Goal: Information Seeking & Learning: Learn about a topic

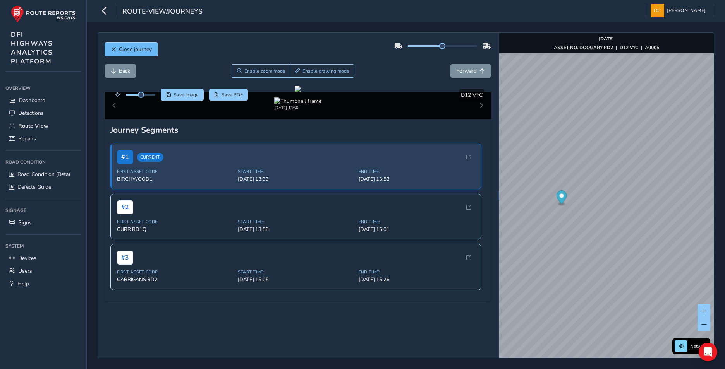
click at [127, 52] on span "Close journey" at bounding box center [135, 49] width 33 height 7
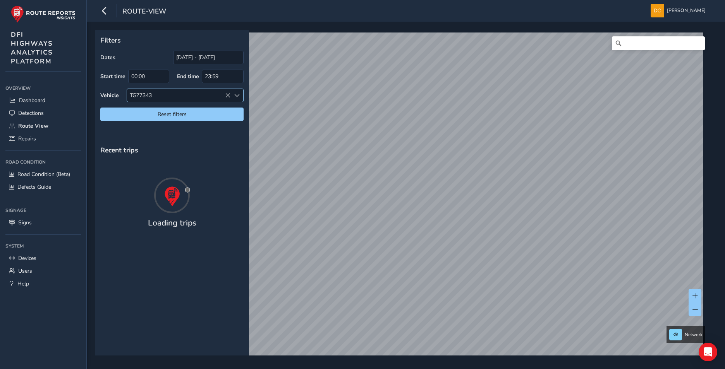
click at [229, 94] on icon at bounding box center [227, 95] width 5 height 5
click at [235, 95] on span at bounding box center [236, 95] width 5 height 5
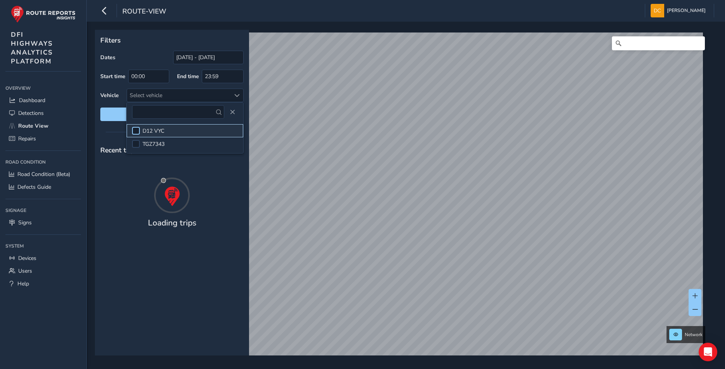
click at [137, 130] on div at bounding box center [136, 131] width 8 height 8
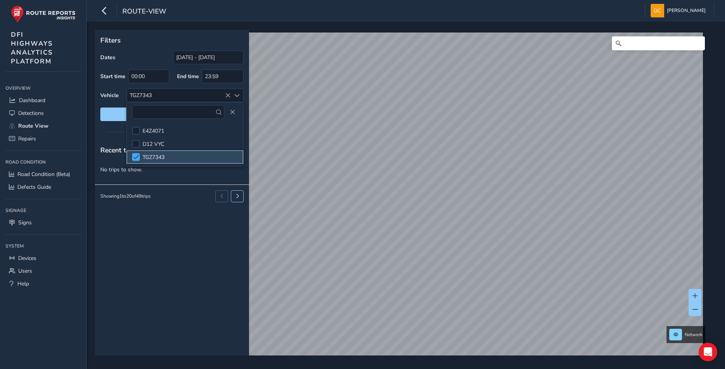
click at [136, 155] on span at bounding box center [136, 157] width 6 height 5
click at [135, 146] on div at bounding box center [136, 144] width 8 height 8
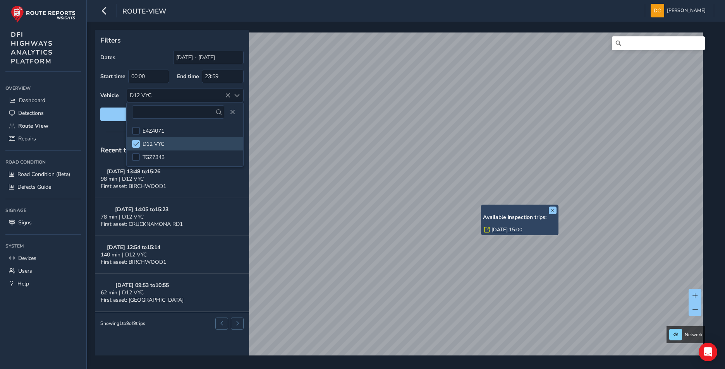
click at [501, 230] on link "[DATE] 15:00" at bounding box center [506, 230] width 31 height 7
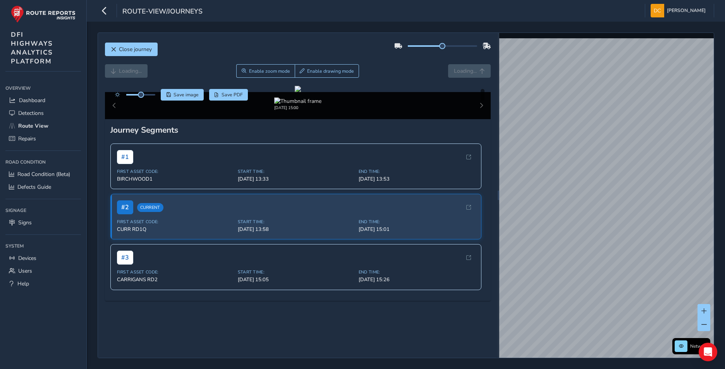
click at [465, 71] on div "Loading... Enable zoom mode Enable drawing mode Loading..." at bounding box center [298, 71] width 386 height 14
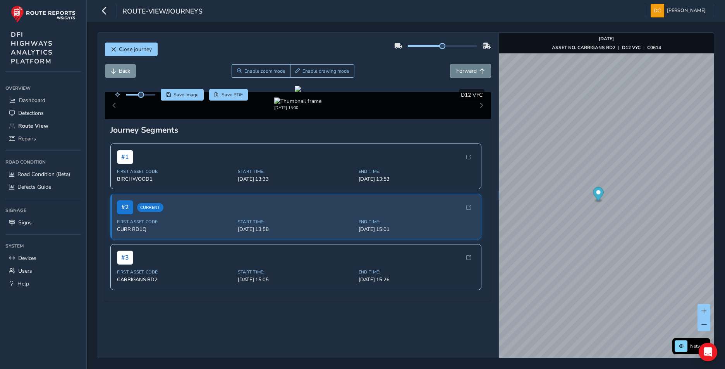
click at [466, 70] on span "Forward" at bounding box center [466, 70] width 21 height 7
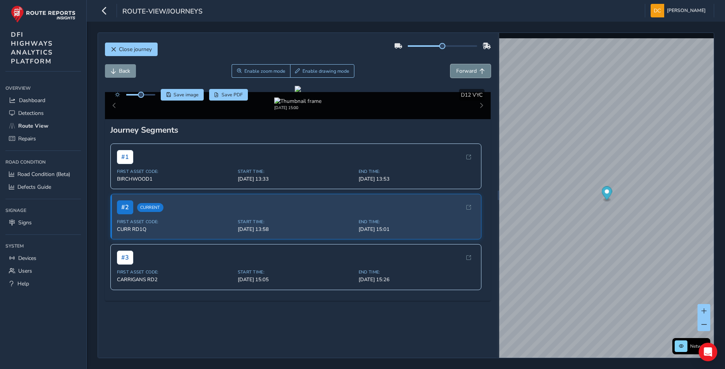
click at [466, 70] on span "Forward" at bounding box center [466, 70] width 21 height 7
click at [572, 213] on link "[DATE] 15:08" at bounding box center [586, 212] width 31 height 7
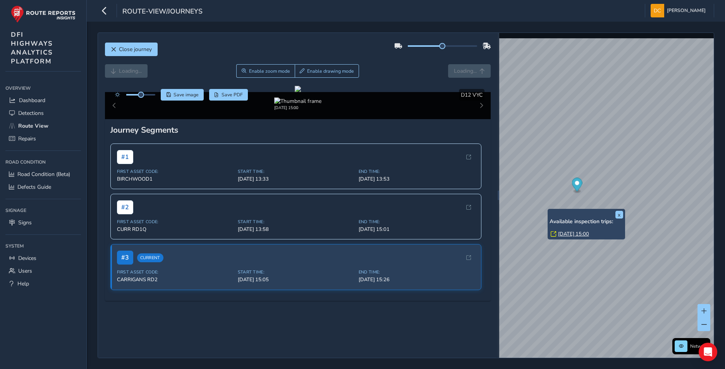
click at [548, 210] on div "x Available inspection trips: [GEOGRAPHIC_DATA][DATE] 15:00" at bounding box center [586, 224] width 77 height 31
click at [576, 233] on link "[DATE] 15:00" at bounding box center [573, 234] width 31 height 7
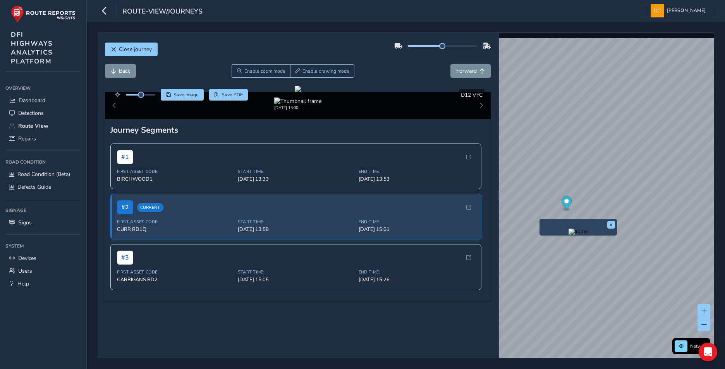
click at [541, 219] on div "x" at bounding box center [577, 227] width 77 height 17
click at [568, 235] on img "Preview frame" at bounding box center [577, 232] width 19 height 6
click at [547, 213] on div "x" at bounding box center [585, 221] width 77 height 17
click at [576, 228] on img "Preview frame" at bounding box center [585, 225] width 19 height 6
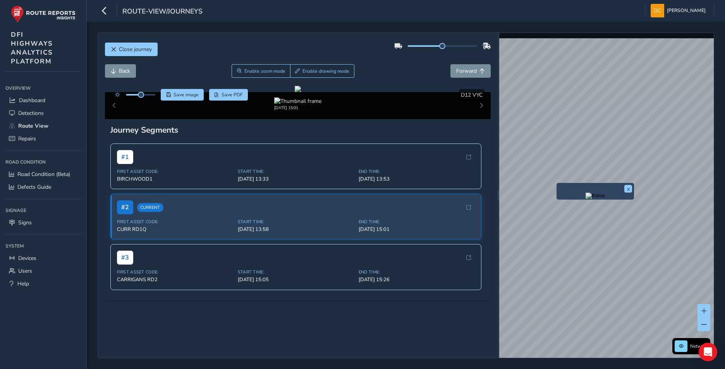
click at [558, 186] on div "x" at bounding box center [594, 191] width 77 height 17
click at [597, 199] on img "Preview frame" at bounding box center [595, 196] width 19 height 6
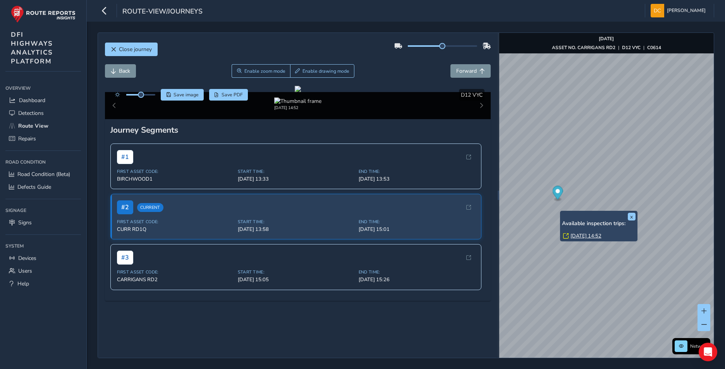
click at [577, 234] on link "[DATE] 14:52" at bounding box center [585, 236] width 31 height 7
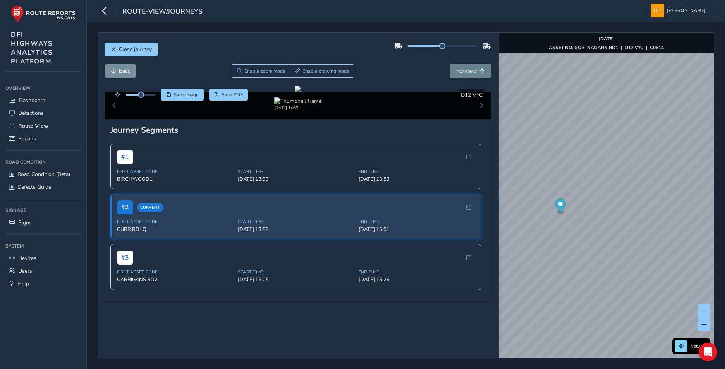
click at [458, 74] on span "Forward" at bounding box center [466, 70] width 21 height 7
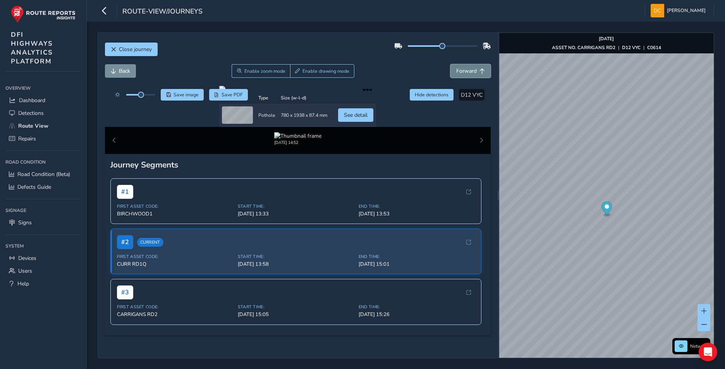
click at [460, 72] on span "Forward" at bounding box center [466, 70] width 21 height 7
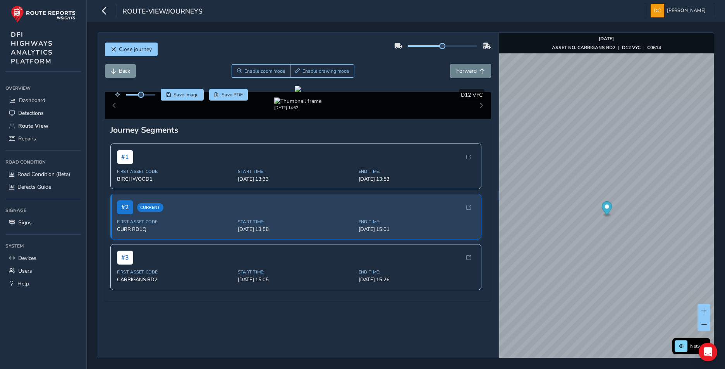
click at [460, 72] on span "Forward" at bounding box center [466, 70] width 21 height 7
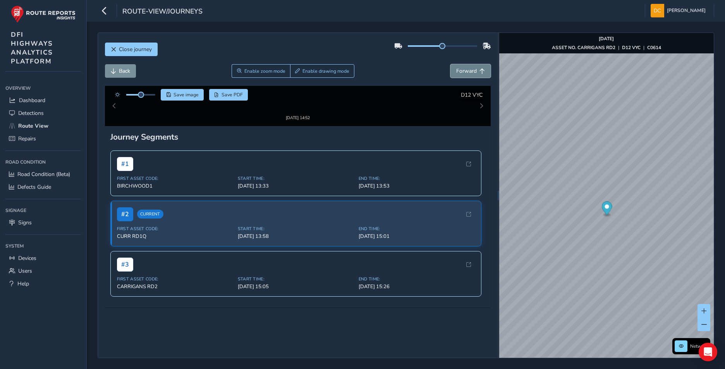
click at [460, 72] on span "Forward" at bounding box center [466, 70] width 21 height 7
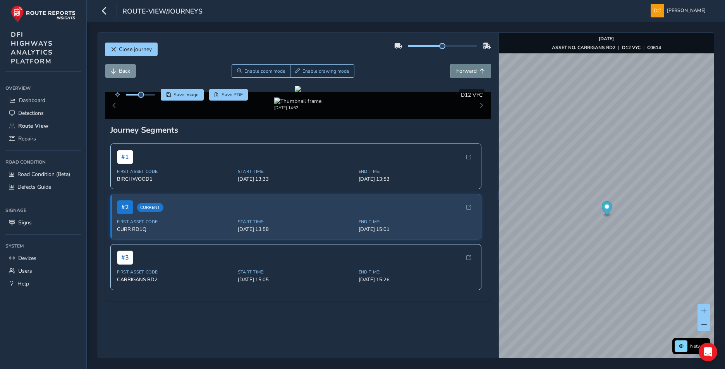
click at [460, 72] on span "Forward" at bounding box center [466, 70] width 21 height 7
click at [471, 75] on button "Forward" at bounding box center [470, 71] width 40 height 14
click at [468, 72] on span "Forward" at bounding box center [466, 70] width 21 height 7
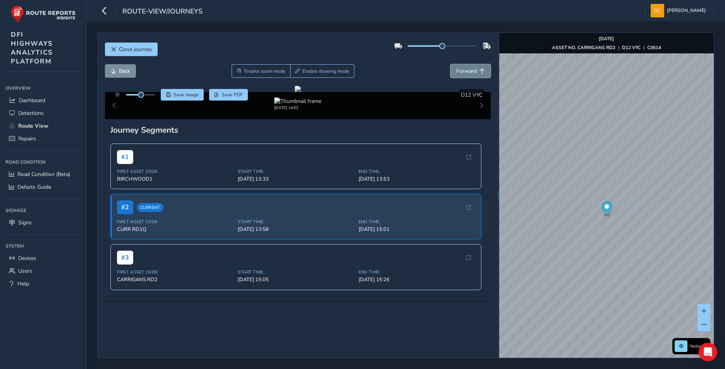
click at [468, 72] on span "Forward" at bounding box center [466, 70] width 21 height 7
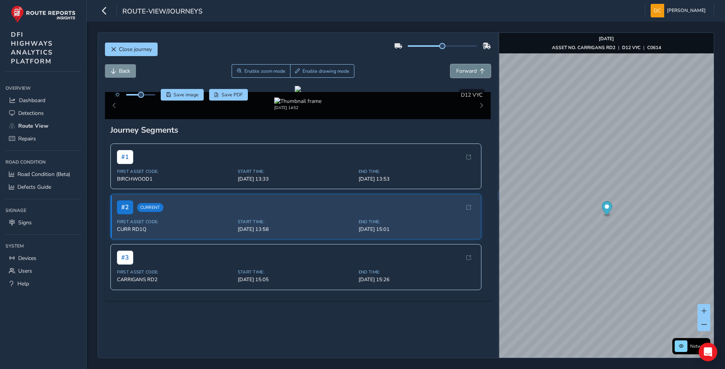
click at [468, 72] on span "Forward" at bounding box center [466, 70] width 21 height 7
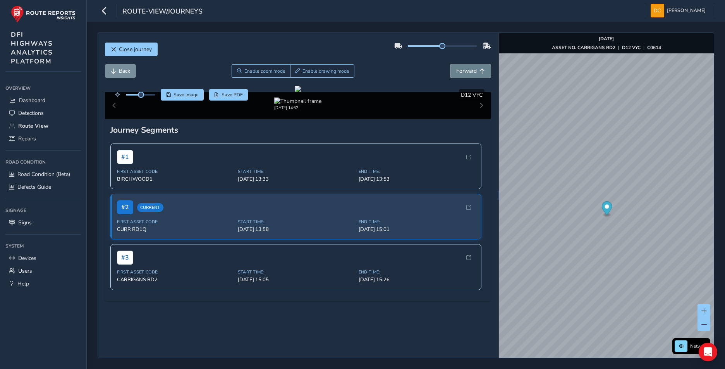
click at [468, 72] on span "Forward" at bounding box center [466, 70] width 21 height 7
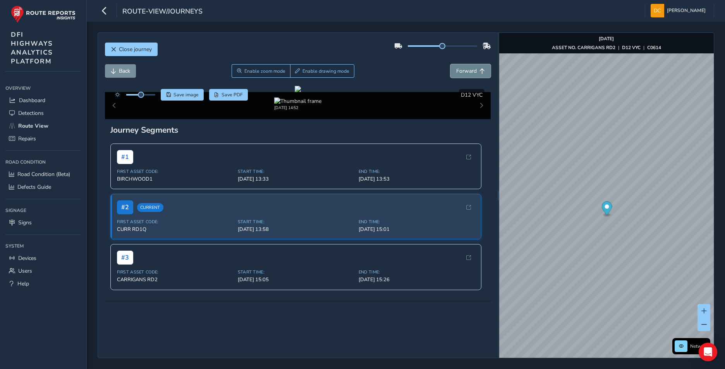
click at [468, 72] on span "Forward" at bounding box center [466, 70] width 21 height 7
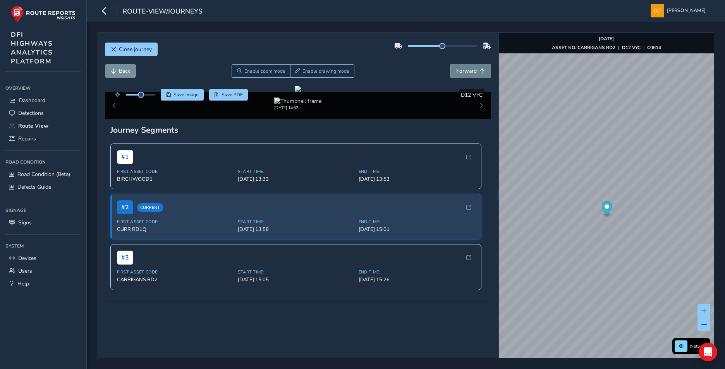
click at [468, 72] on span "Forward" at bounding box center [466, 70] width 21 height 7
click at [463, 68] on span "Forward" at bounding box center [466, 70] width 21 height 7
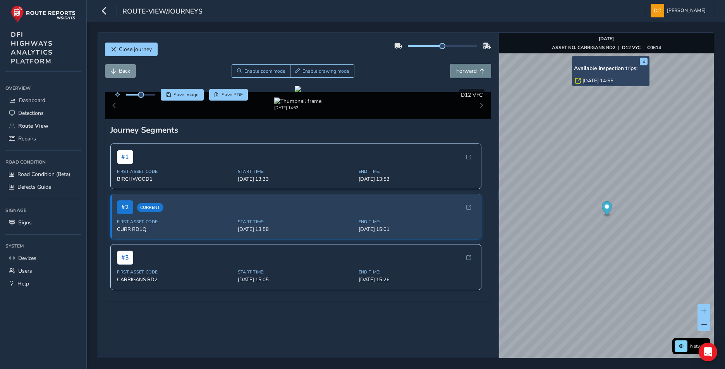
click at [463, 68] on span "Forward" at bounding box center [466, 70] width 21 height 7
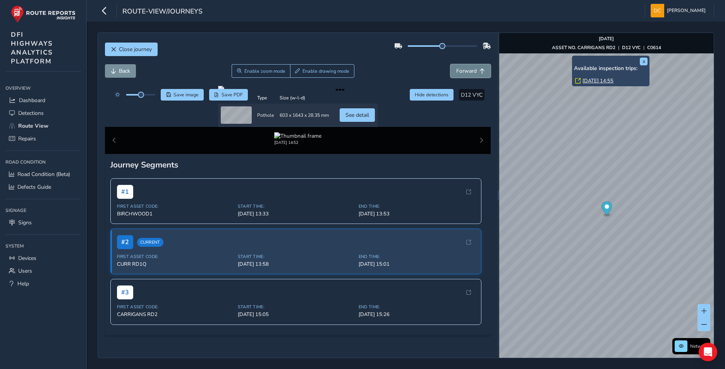
click at [463, 68] on span "Forward" at bounding box center [466, 70] width 21 height 7
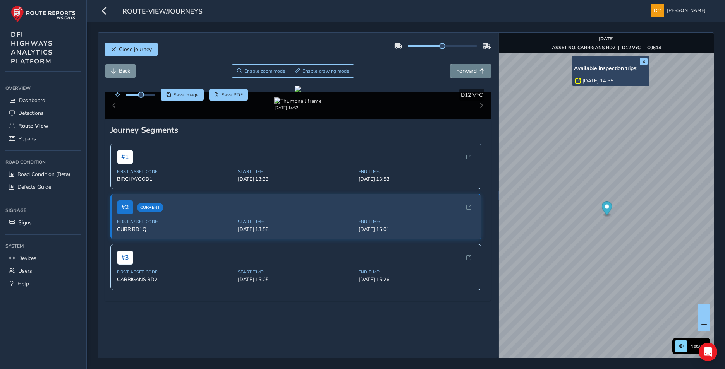
click at [463, 68] on span "Forward" at bounding box center [466, 70] width 21 height 7
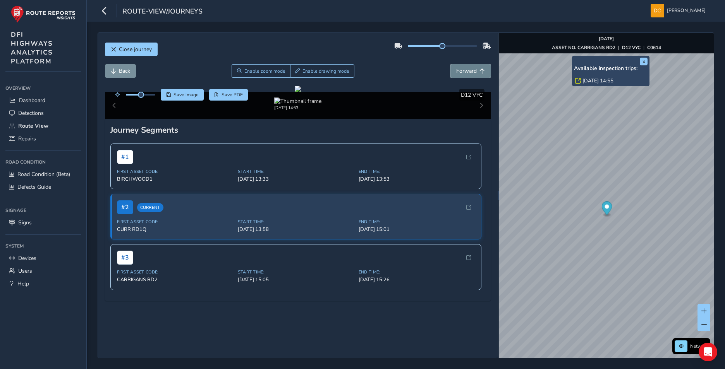
click at [463, 68] on span "Forward" at bounding box center [466, 70] width 21 height 7
click at [469, 70] on span "Forward" at bounding box center [466, 70] width 21 height 7
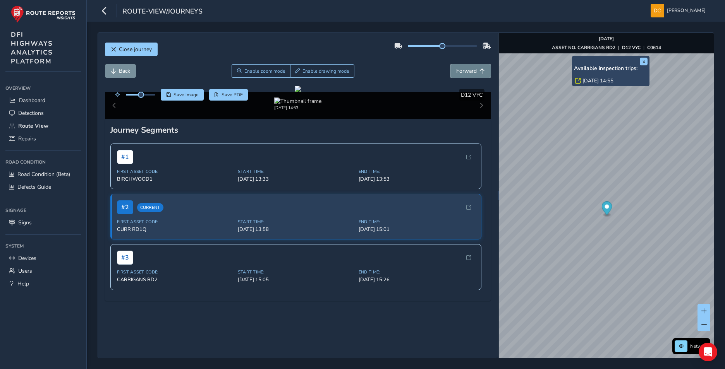
click at [469, 70] on span "Forward" at bounding box center [466, 70] width 21 height 7
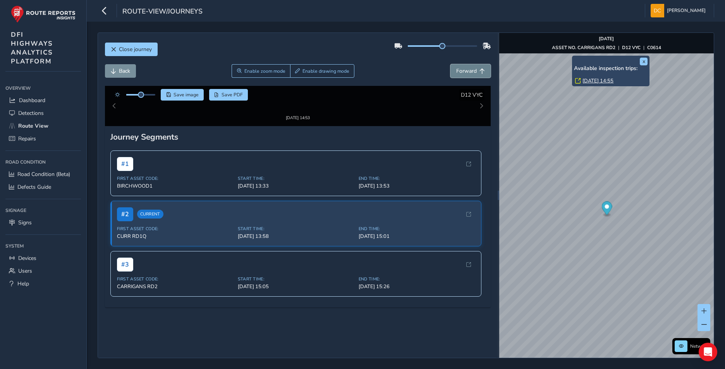
click at [469, 70] on span "Forward" at bounding box center [466, 70] width 21 height 7
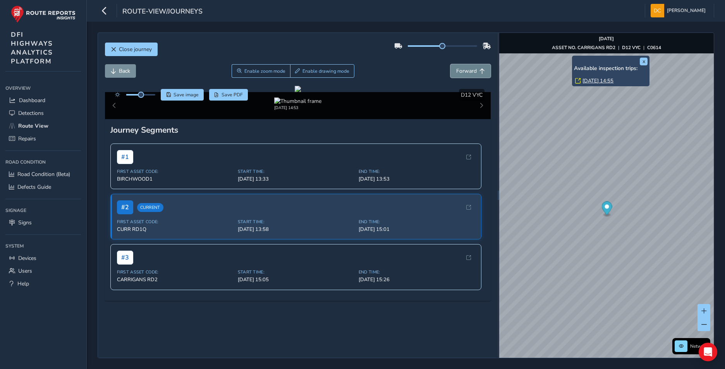
click at [469, 70] on span "Forward" at bounding box center [466, 70] width 21 height 7
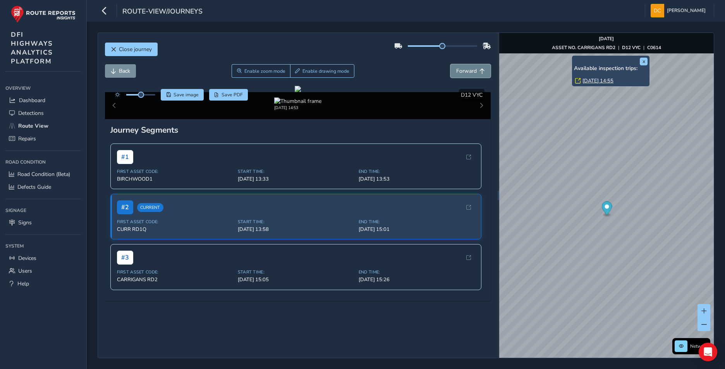
click at [469, 70] on span "Forward" at bounding box center [466, 70] width 21 height 7
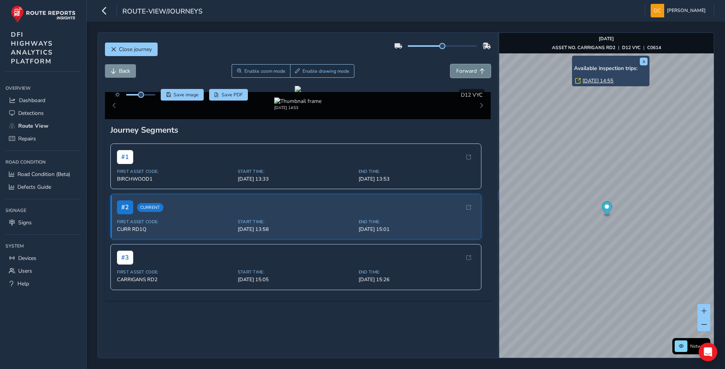
click at [469, 70] on span "Forward" at bounding box center [466, 70] width 21 height 7
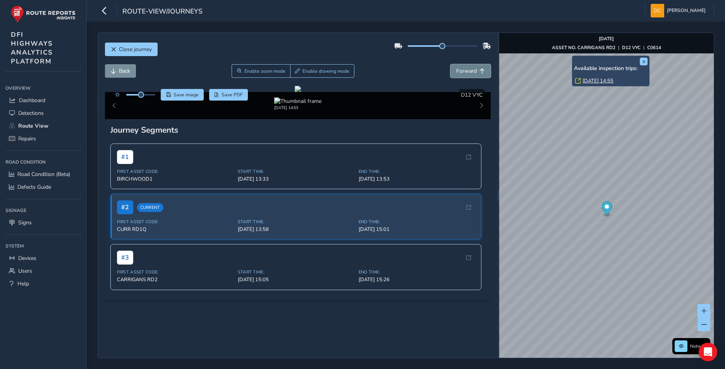
click at [469, 70] on span "Forward" at bounding box center [466, 70] width 21 height 7
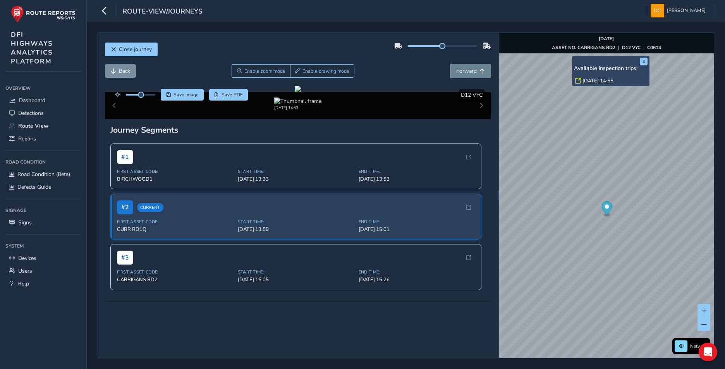
click at [469, 70] on span "Forward" at bounding box center [466, 70] width 21 height 7
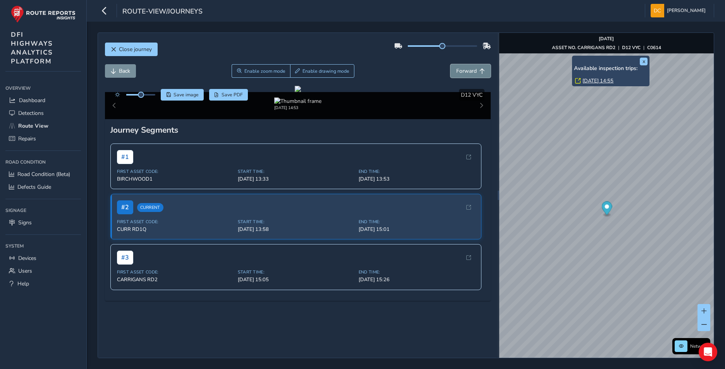
click at [469, 70] on span "Forward" at bounding box center [466, 70] width 21 height 7
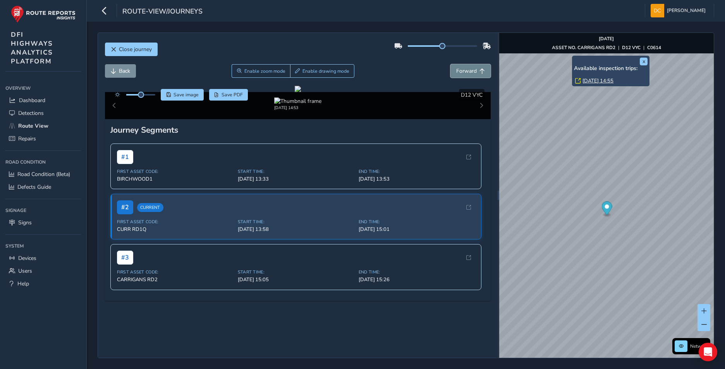
click at [469, 70] on span "Forward" at bounding box center [466, 70] width 21 height 7
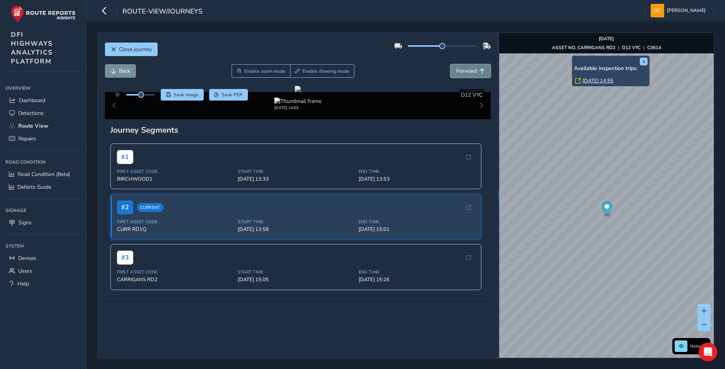
click at [469, 70] on span "Forward" at bounding box center [466, 70] width 21 height 7
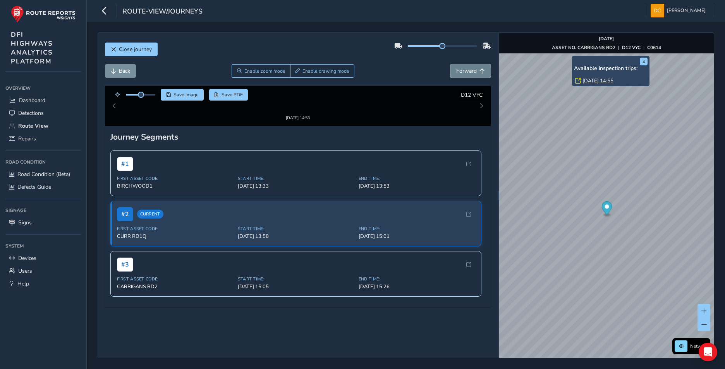
click at [469, 70] on span "Forward" at bounding box center [466, 70] width 21 height 7
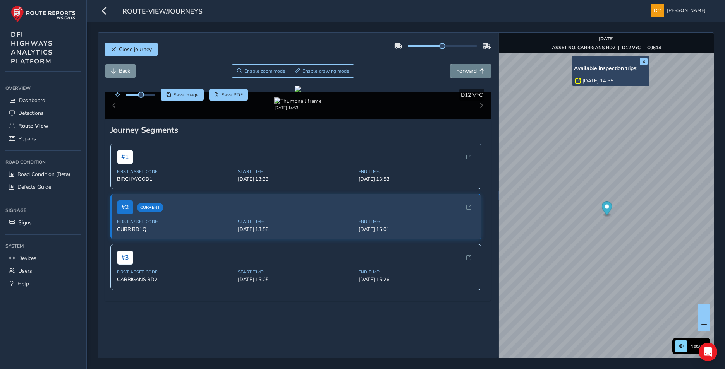
click at [469, 70] on span "Forward" at bounding box center [466, 70] width 21 height 7
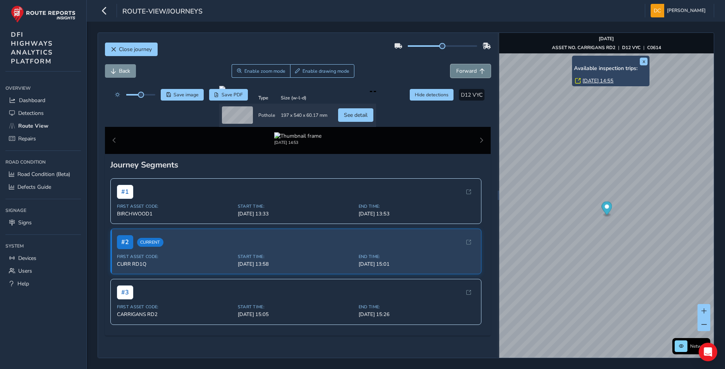
click at [456, 72] on span "Forward" at bounding box center [466, 70] width 21 height 7
click at [456, 71] on span "Forward" at bounding box center [466, 70] width 21 height 7
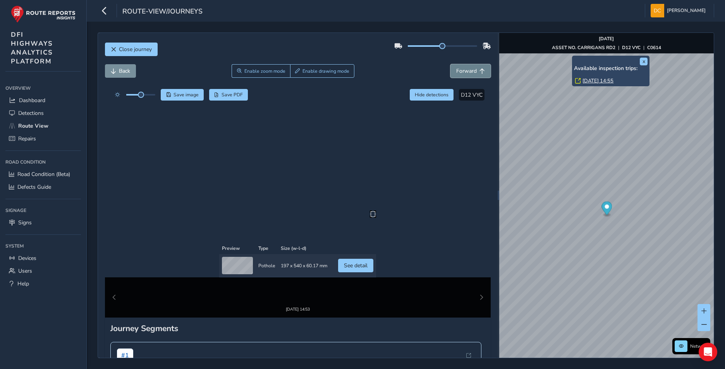
click at [456, 71] on span "Forward" at bounding box center [466, 70] width 21 height 7
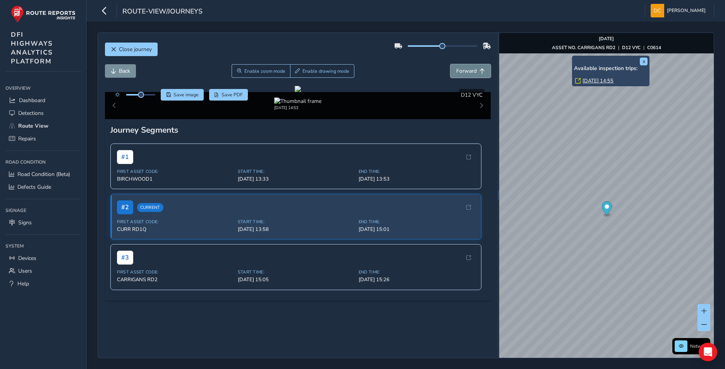
click at [456, 71] on span "Forward" at bounding box center [466, 70] width 21 height 7
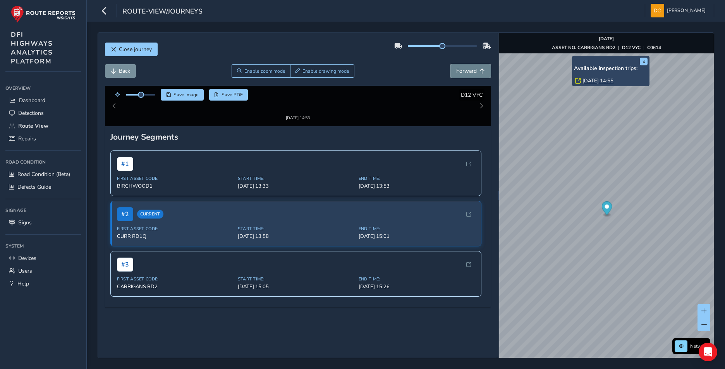
click at [456, 71] on span "Forward" at bounding box center [466, 70] width 21 height 7
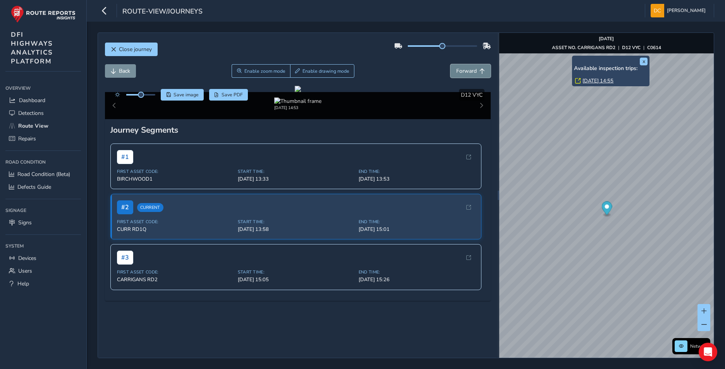
click at [456, 71] on span "Forward" at bounding box center [466, 70] width 21 height 7
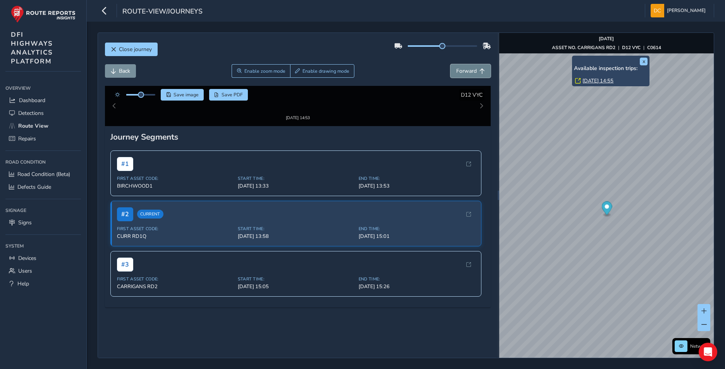
click at [456, 71] on span "Forward" at bounding box center [466, 70] width 21 height 7
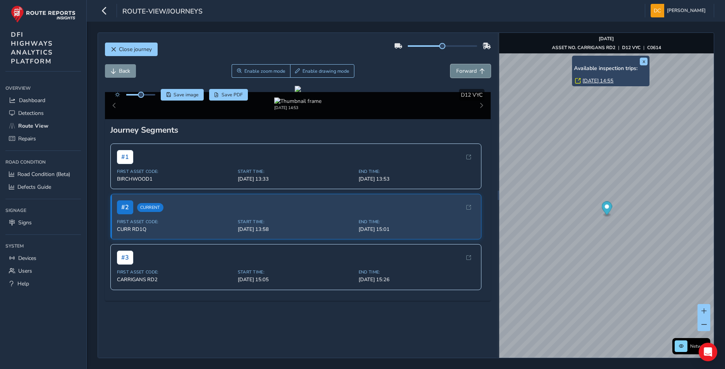
click at [456, 71] on span "Forward" at bounding box center [466, 70] width 21 height 7
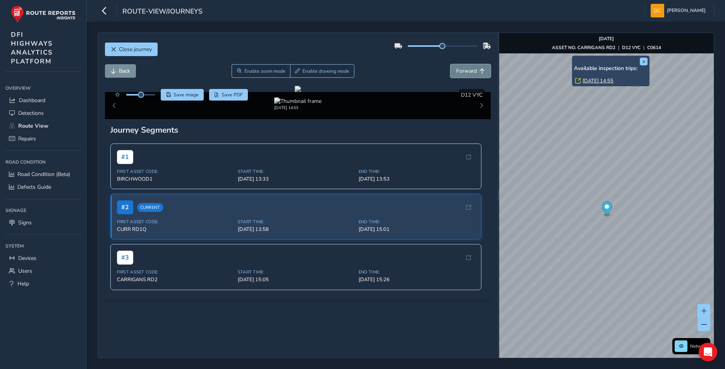
click at [456, 71] on span "Forward" at bounding box center [466, 70] width 21 height 7
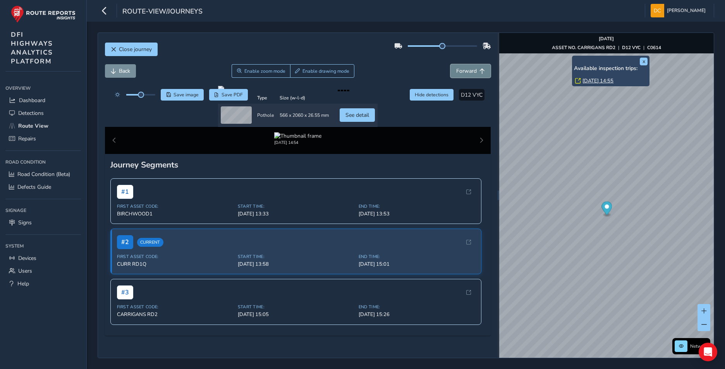
click at [456, 71] on span "Forward" at bounding box center [466, 70] width 21 height 7
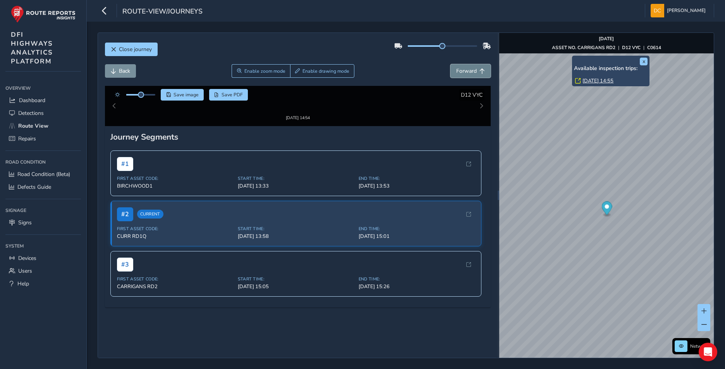
click at [456, 71] on span "Forward" at bounding box center [466, 70] width 21 height 7
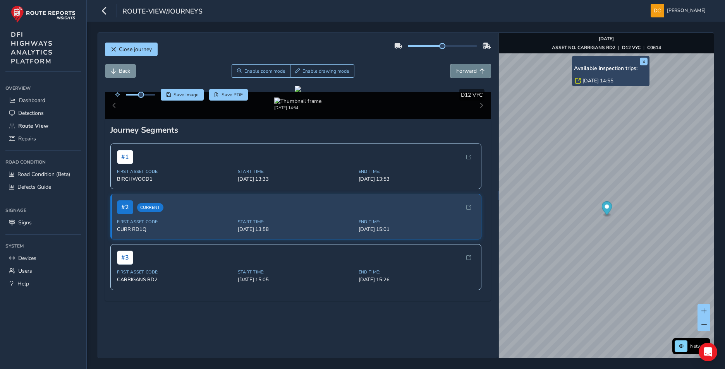
click at [456, 71] on span "Forward" at bounding box center [466, 70] width 21 height 7
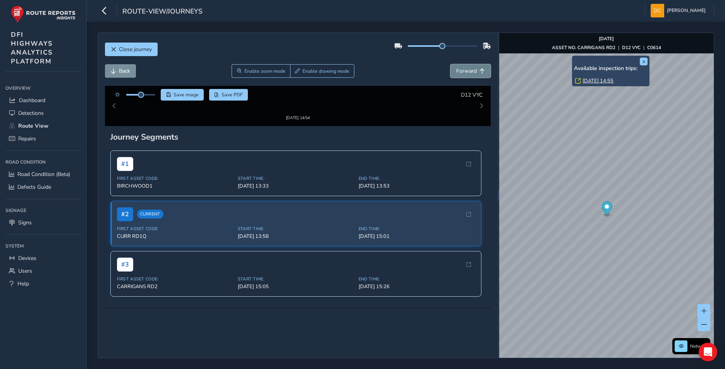
click at [456, 71] on span "Forward" at bounding box center [466, 70] width 21 height 7
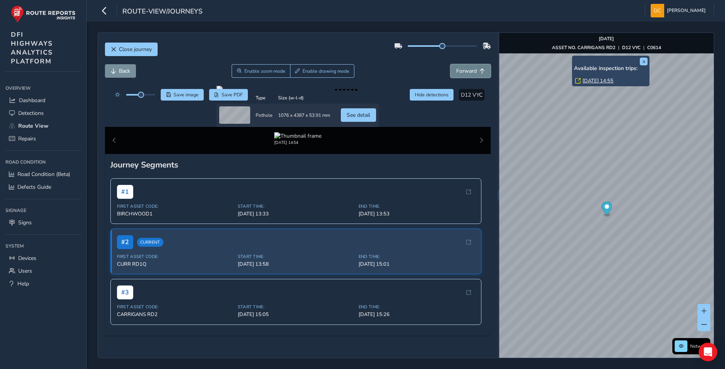
click at [456, 71] on span "Forward" at bounding box center [466, 70] width 21 height 7
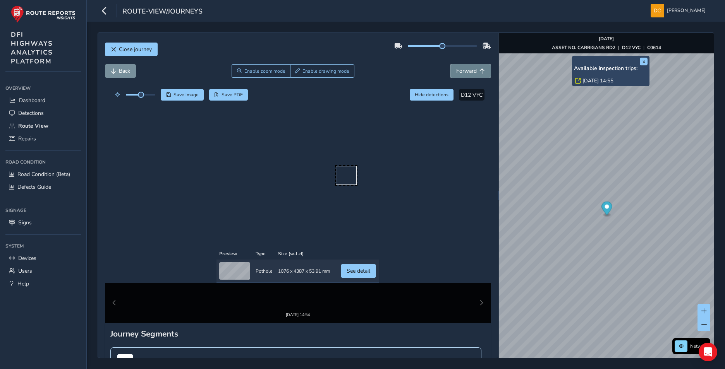
click at [456, 71] on span "Forward" at bounding box center [466, 70] width 21 height 7
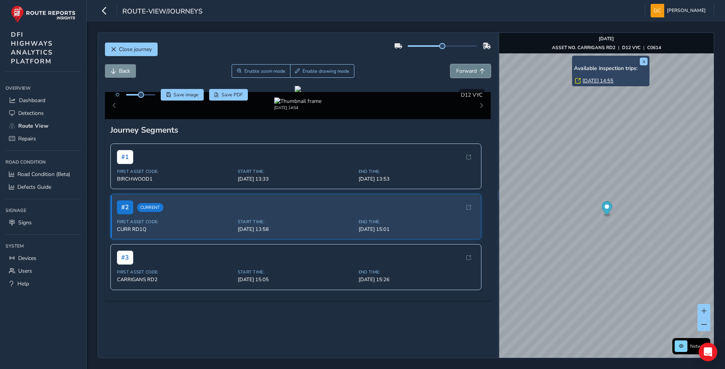
click at [459, 68] on span "Forward" at bounding box center [466, 70] width 21 height 7
click at [460, 74] on span "Forward" at bounding box center [466, 70] width 21 height 7
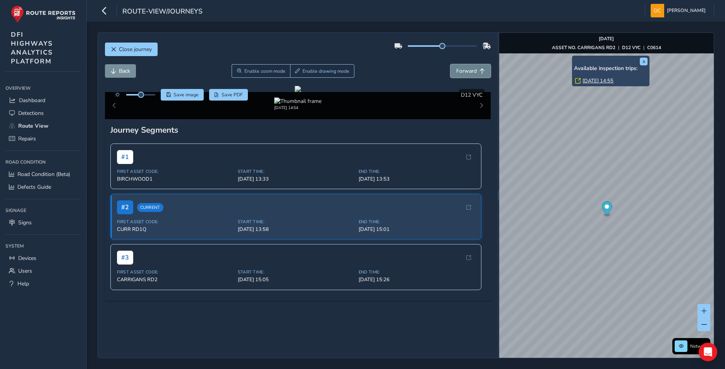
click at [460, 74] on span "Forward" at bounding box center [466, 70] width 21 height 7
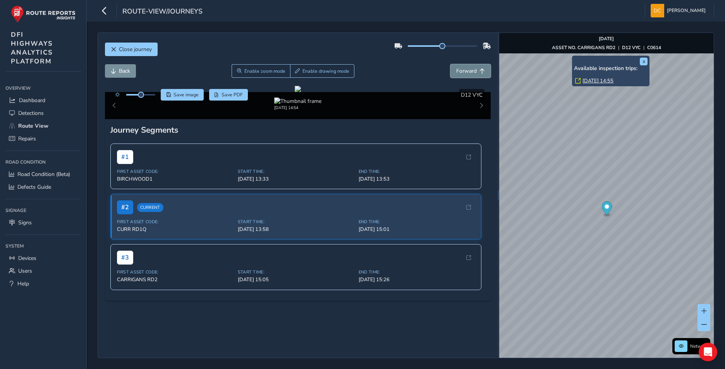
click at [460, 74] on span "Forward" at bounding box center [466, 70] width 21 height 7
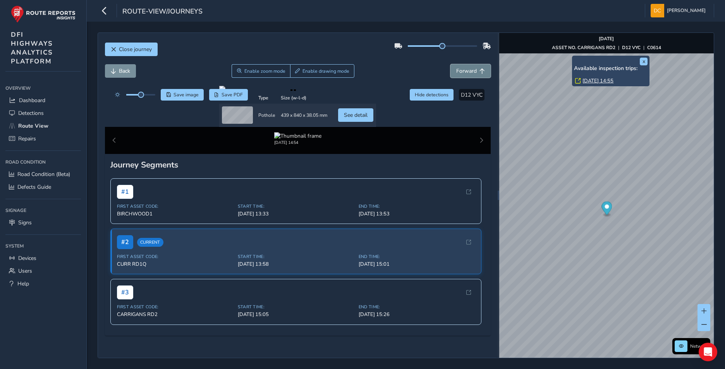
click at [460, 74] on span "Forward" at bounding box center [466, 70] width 21 height 7
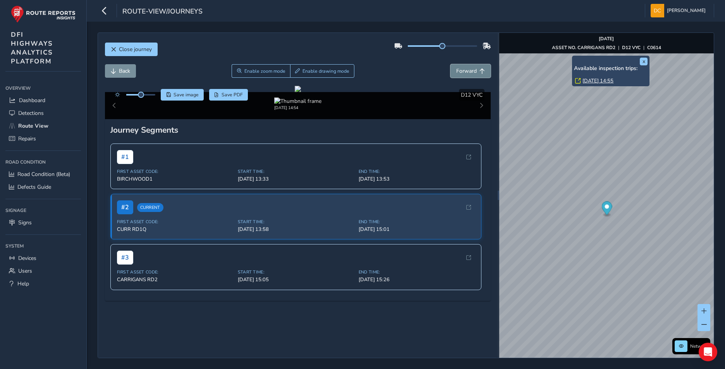
click at [460, 74] on span "Forward" at bounding box center [466, 70] width 21 height 7
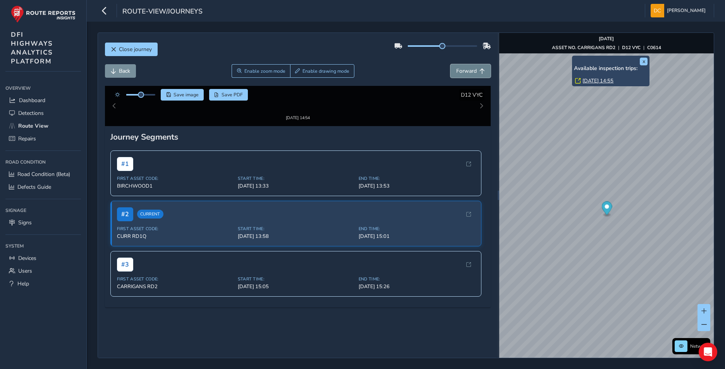
click at [460, 74] on span "Forward" at bounding box center [466, 70] width 21 height 7
click at [460, 73] on span "Forward" at bounding box center [466, 70] width 21 height 7
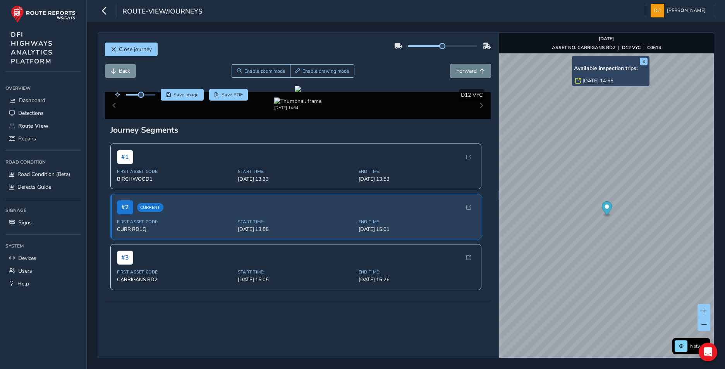
click at [460, 73] on span "Forward" at bounding box center [466, 70] width 21 height 7
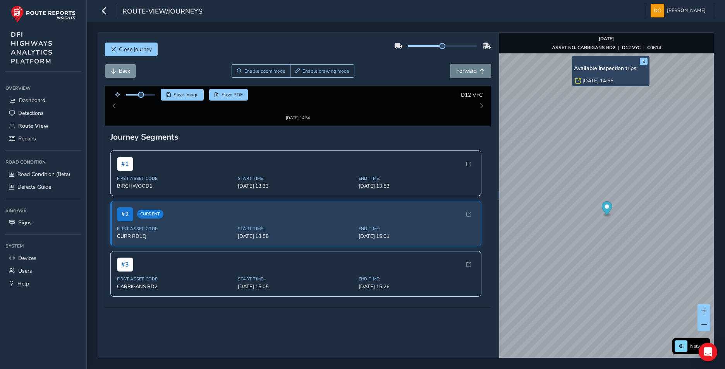
click at [460, 73] on span "Forward" at bounding box center [466, 70] width 21 height 7
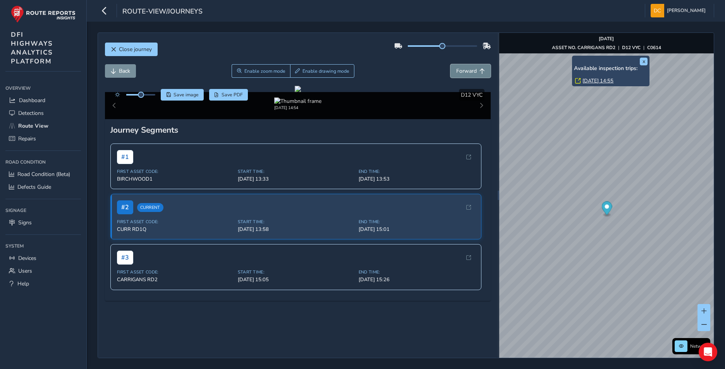
click at [460, 73] on span "Forward" at bounding box center [466, 70] width 21 height 7
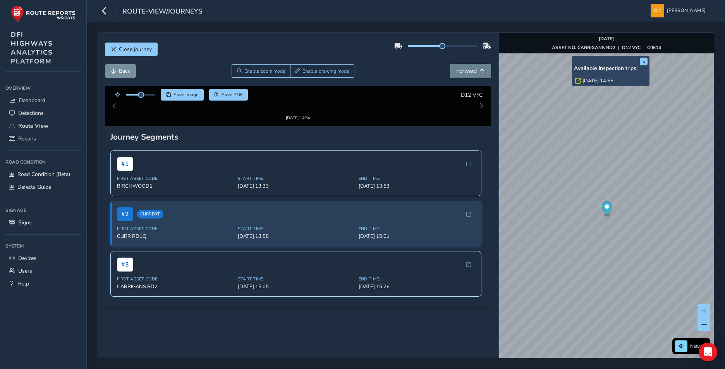
click at [460, 73] on span "Forward" at bounding box center [466, 70] width 21 height 7
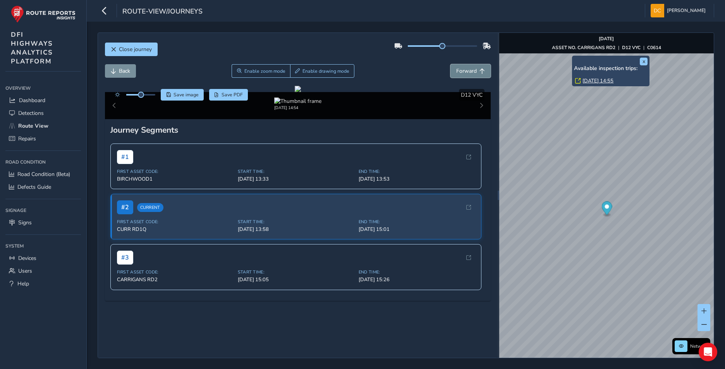
click at [460, 73] on span "Forward" at bounding box center [466, 70] width 21 height 7
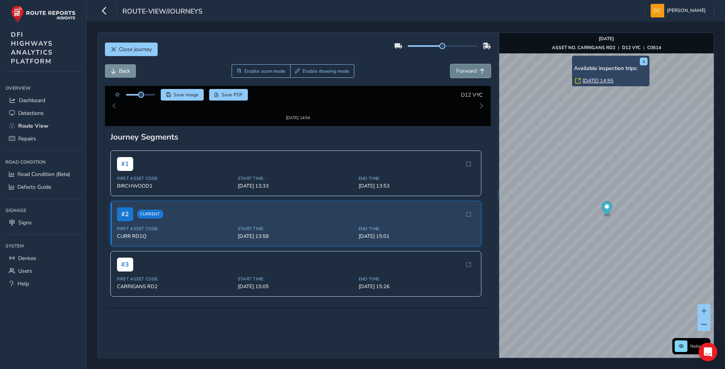
click at [460, 73] on span "Forward" at bounding box center [466, 70] width 21 height 7
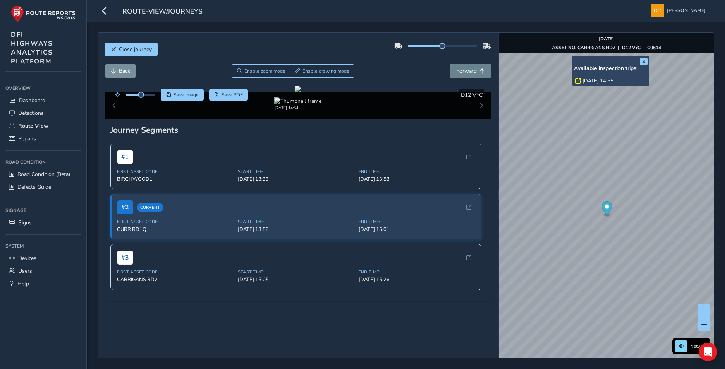
click at [460, 73] on span "Forward" at bounding box center [466, 70] width 21 height 7
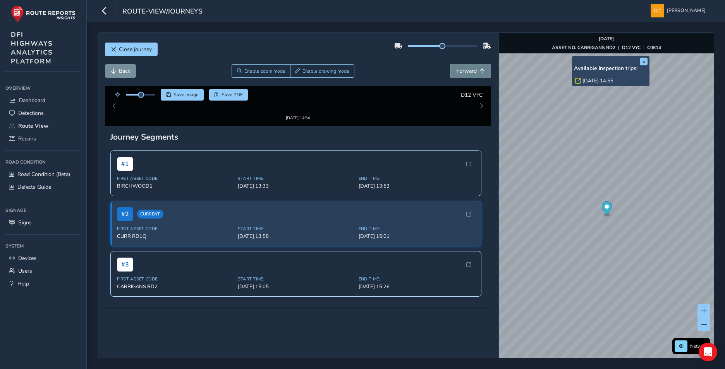
click at [460, 73] on span "Forward" at bounding box center [466, 70] width 21 height 7
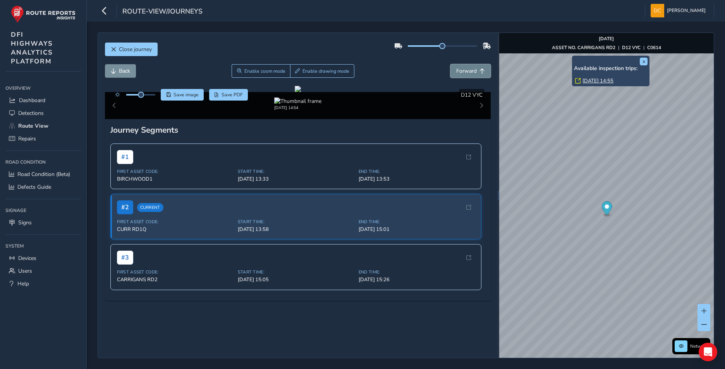
click at [460, 73] on span "Forward" at bounding box center [466, 70] width 21 height 7
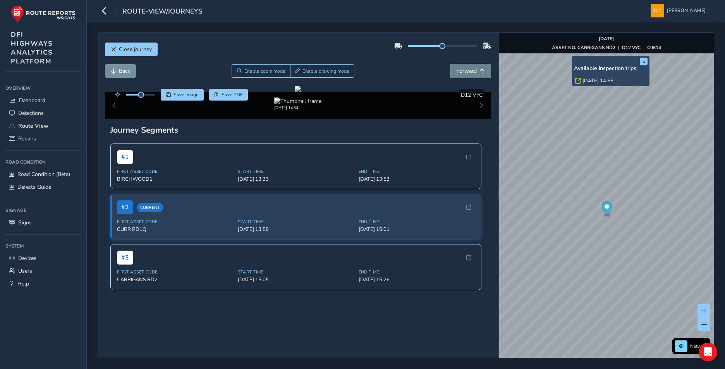
click at [460, 73] on span "Forward" at bounding box center [466, 70] width 21 height 7
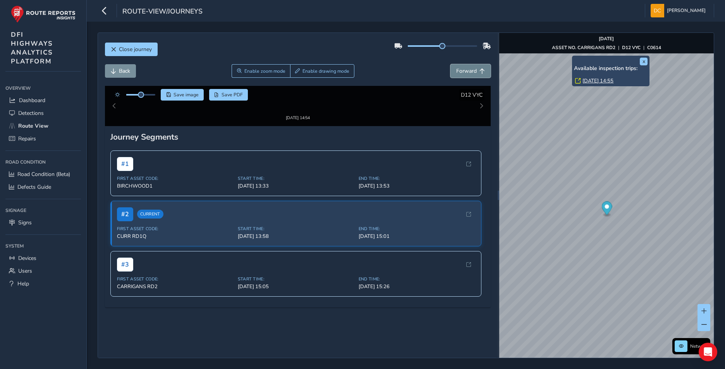
click at [460, 73] on span "Forward" at bounding box center [466, 70] width 21 height 7
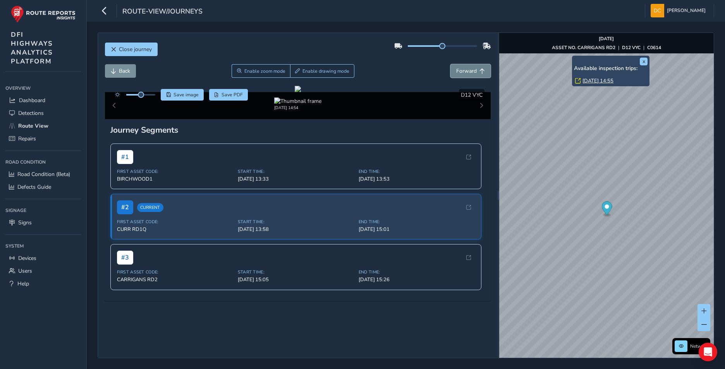
click at [460, 73] on span "Forward" at bounding box center [466, 70] width 21 height 7
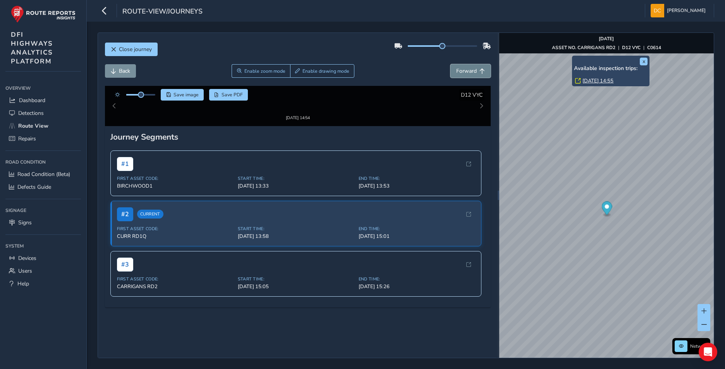
click at [460, 73] on span "Forward" at bounding box center [466, 70] width 21 height 7
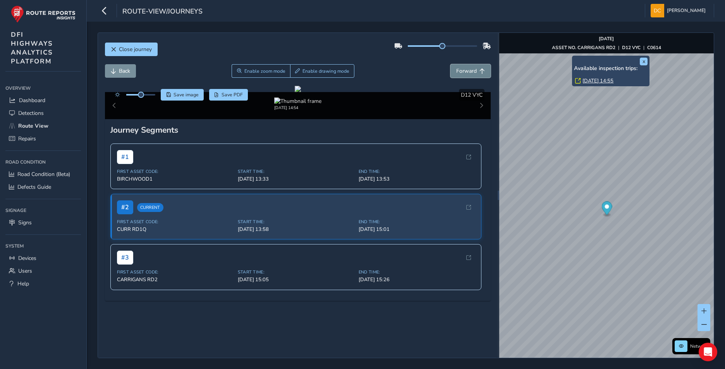
click at [460, 73] on span "Forward" at bounding box center [466, 70] width 21 height 7
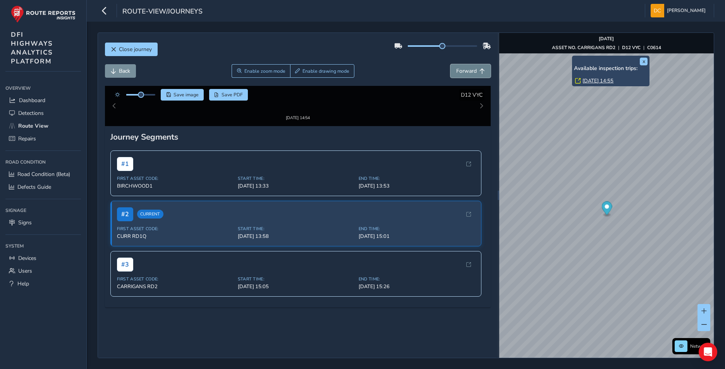
click at [460, 73] on span "Forward" at bounding box center [466, 70] width 21 height 7
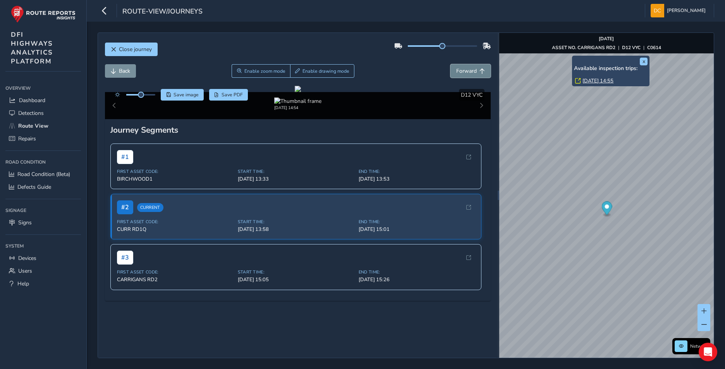
click at [460, 73] on span "Forward" at bounding box center [466, 70] width 21 height 7
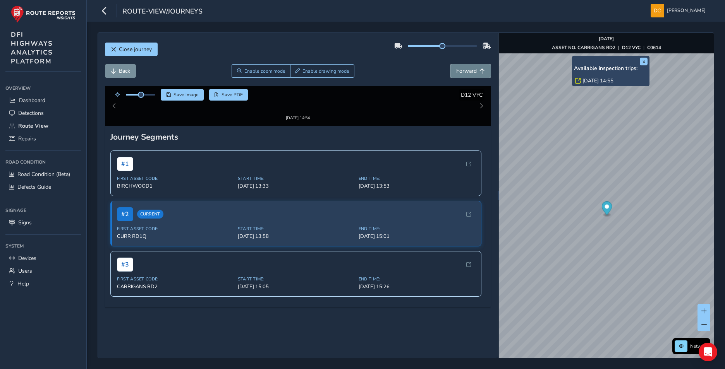
click at [460, 73] on span "Forward" at bounding box center [466, 70] width 21 height 7
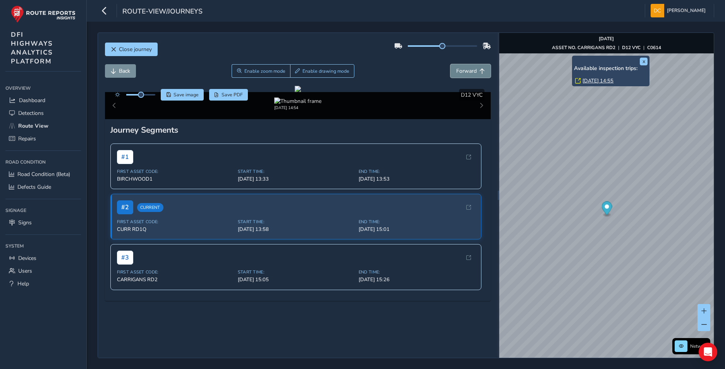
click at [460, 73] on span "Forward" at bounding box center [466, 70] width 21 height 7
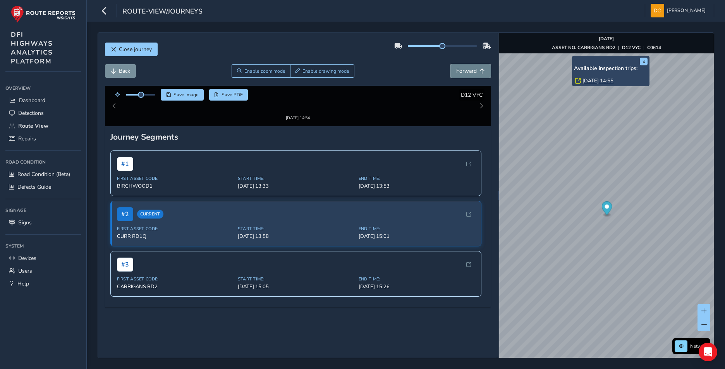
click at [460, 73] on span "Forward" at bounding box center [466, 70] width 21 height 7
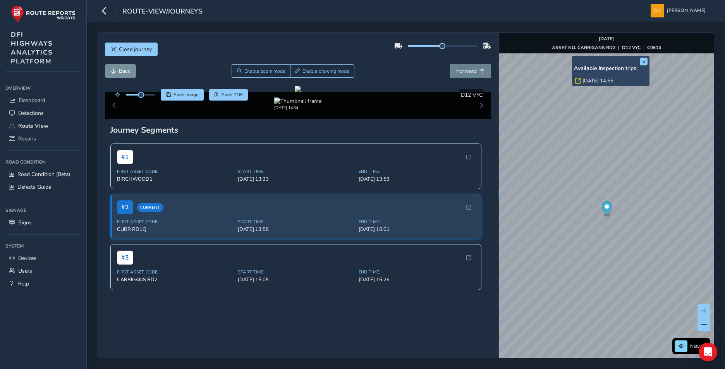
click at [460, 73] on span "Forward" at bounding box center [466, 70] width 21 height 7
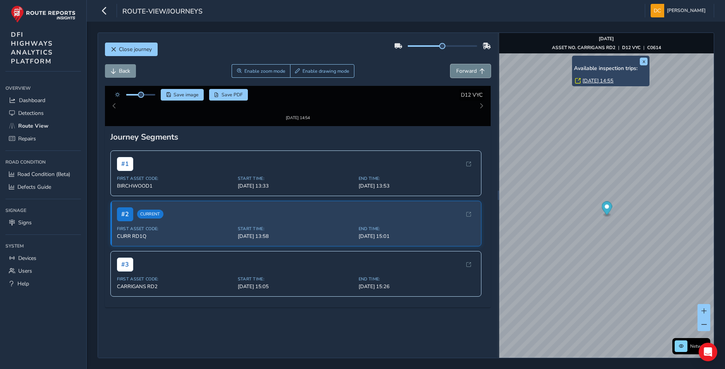
click at [460, 73] on span "Forward" at bounding box center [466, 70] width 21 height 7
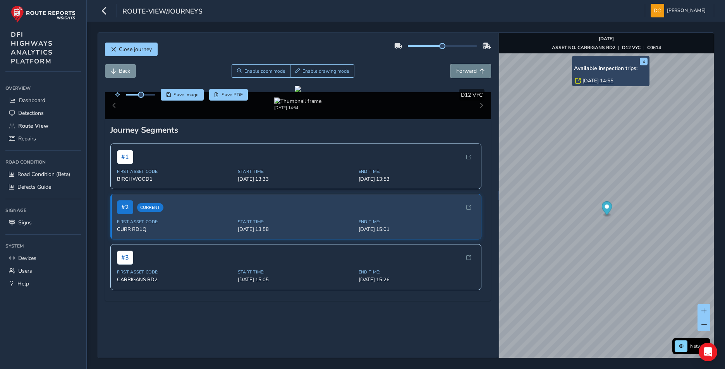
click at [460, 73] on span "Forward" at bounding box center [466, 70] width 21 height 7
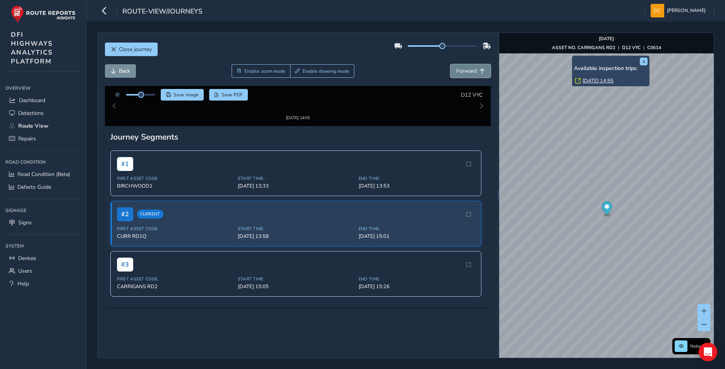
click at [460, 73] on span "Forward" at bounding box center [466, 70] width 21 height 7
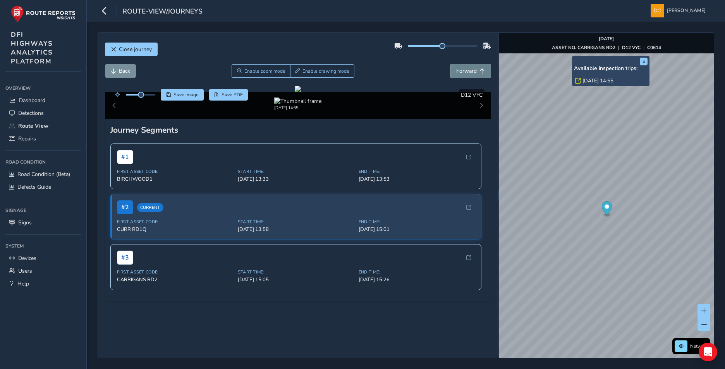
click at [460, 73] on span "Forward" at bounding box center [466, 70] width 21 height 7
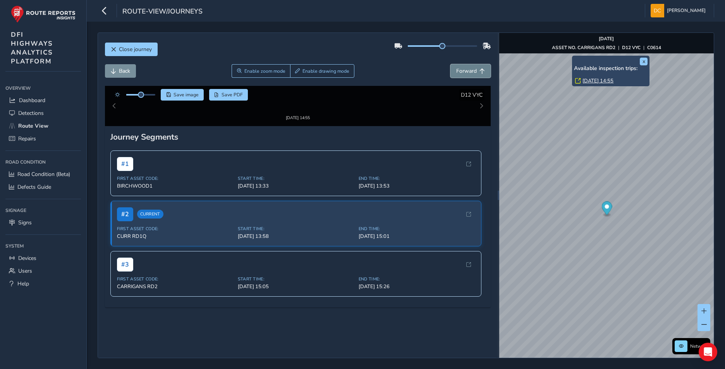
click at [460, 73] on span "Forward" at bounding box center [466, 70] width 21 height 7
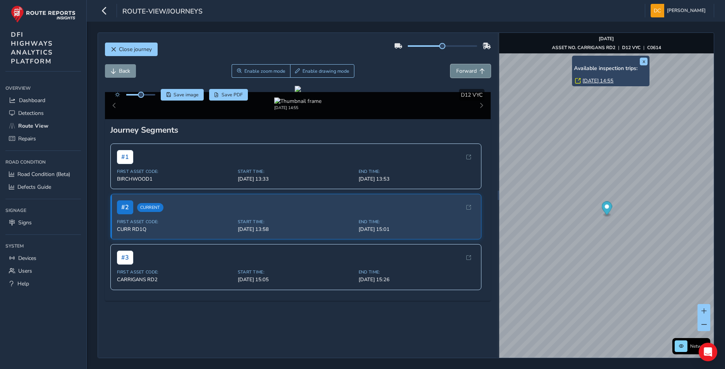
click at [460, 73] on span "Forward" at bounding box center [466, 70] width 21 height 7
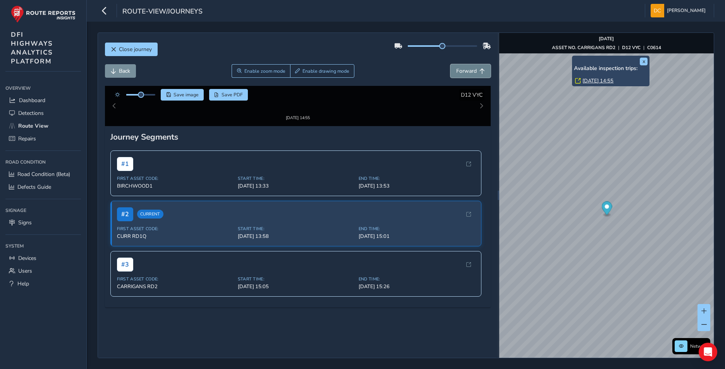
click at [460, 73] on span "Forward" at bounding box center [466, 70] width 21 height 7
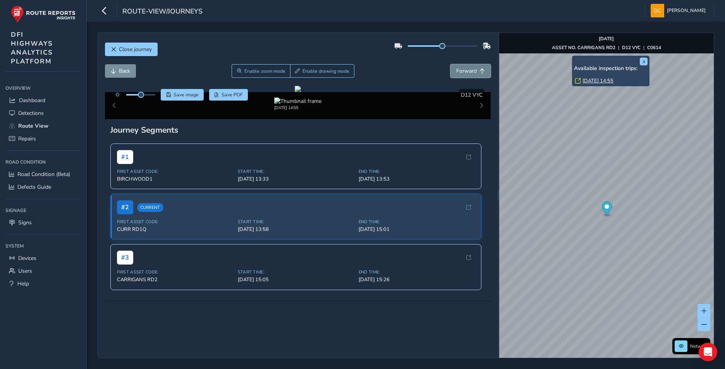
click at [460, 73] on span "Forward" at bounding box center [466, 70] width 21 height 7
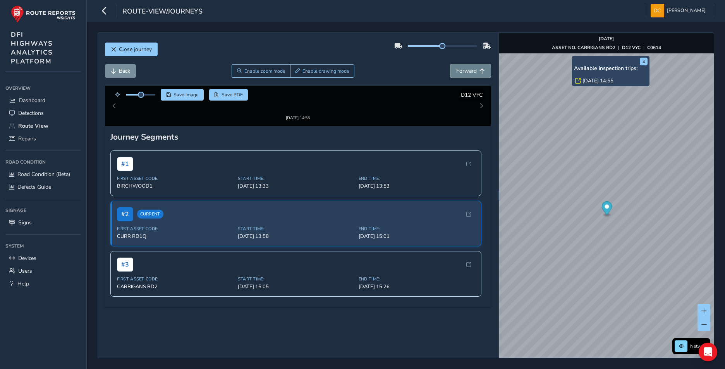
click at [460, 73] on span "Forward" at bounding box center [466, 70] width 21 height 7
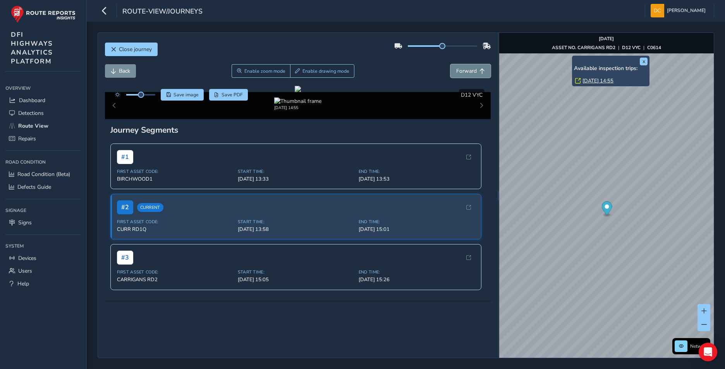
click at [460, 73] on span "Forward" at bounding box center [466, 70] width 21 height 7
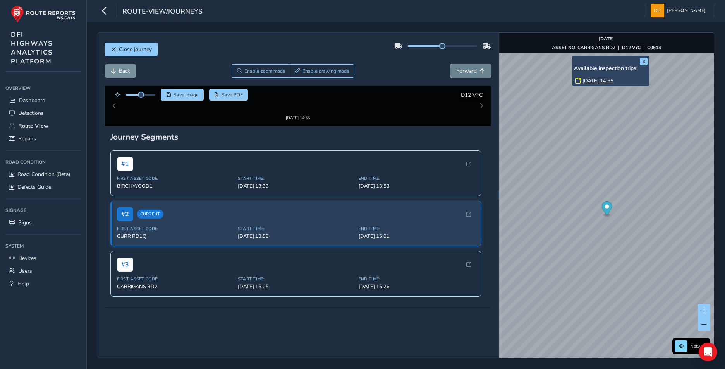
click at [460, 73] on span "Forward" at bounding box center [466, 70] width 21 height 7
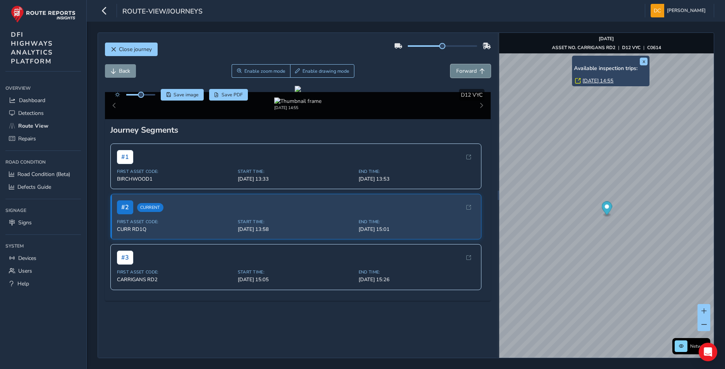
click at [460, 73] on span "Forward" at bounding box center [466, 70] width 21 height 7
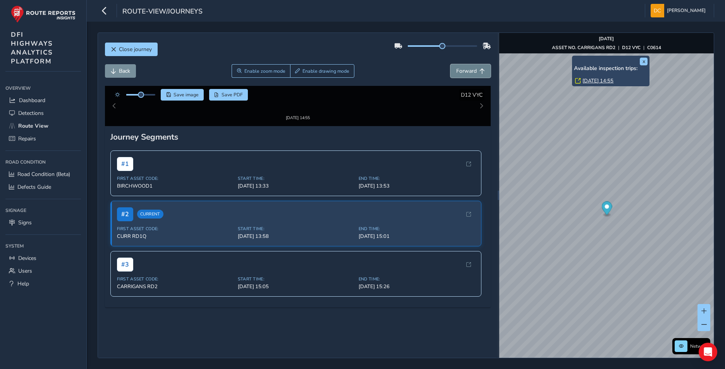
click at [460, 73] on span "Forward" at bounding box center [466, 70] width 21 height 7
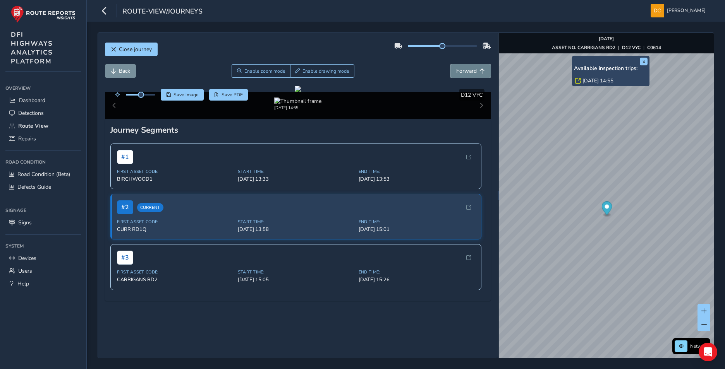
click at [460, 73] on span "Forward" at bounding box center [466, 70] width 21 height 7
click at [459, 74] on span "Forward" at bounding box center [466, 70] width 21 height 7
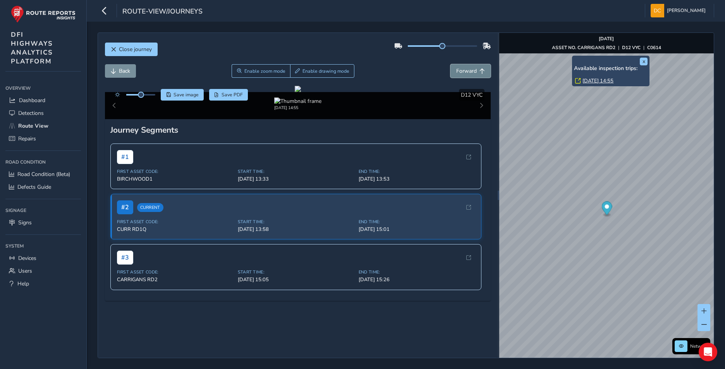
click at [459, 74] on span "Forward" at bounding box center [466, 70] width 21 height 7
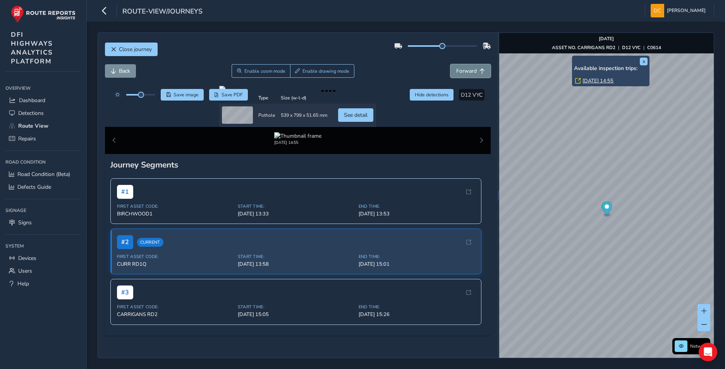
click at [459, 74] on span "Forward" at bounding box center [466, 70] width 21 height 7
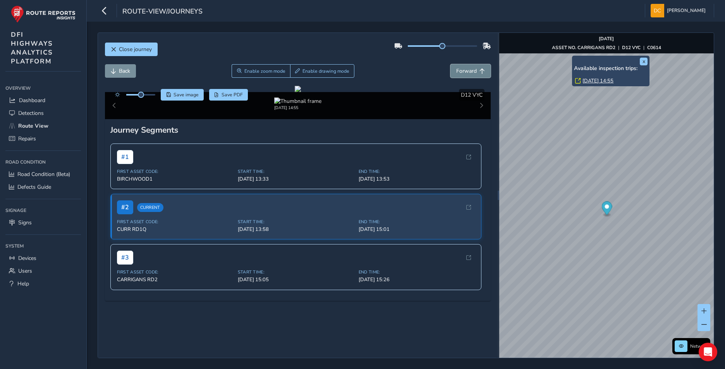
click at [460, 71] on span "Forward" at bounding box center [466, 70] width 21 height 7
click at [460, 72] on span "Forward" at bounding box center [466, 70] width 21 height 7
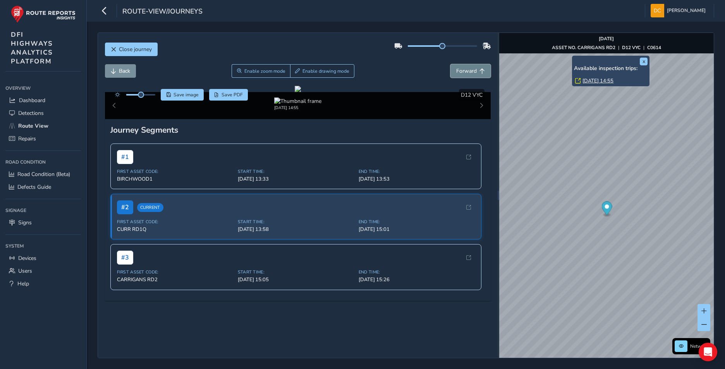
click at [460, 72] on span "Forward" at bounding box center [466, 70] width 21 height 7
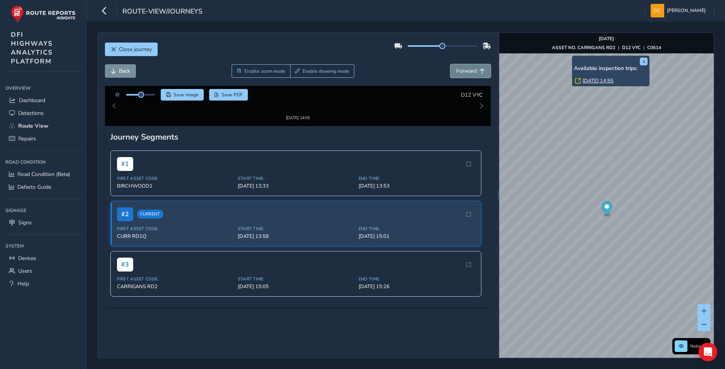
click at [460, 72] on span "Forward" at bounding box center [466, 70] width 21 height 7
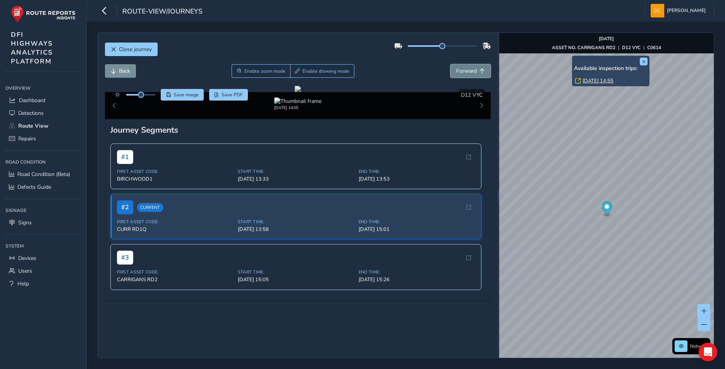
click at [460, 72] on span "Forward" at bounding box center [466, 70] width 21 height 7
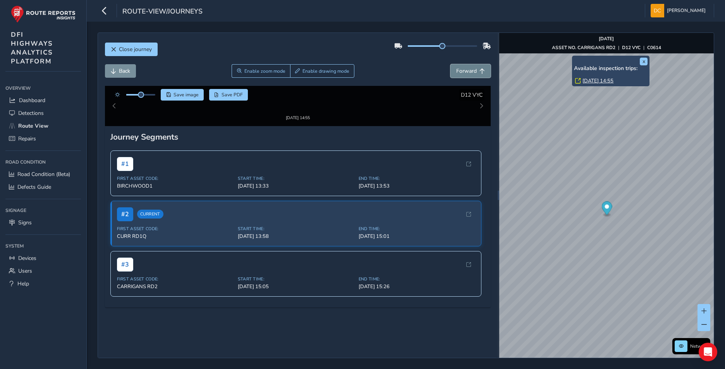
click at [460, 72] on span "Forward" at bounding box center [466, 70] width 21 height 7
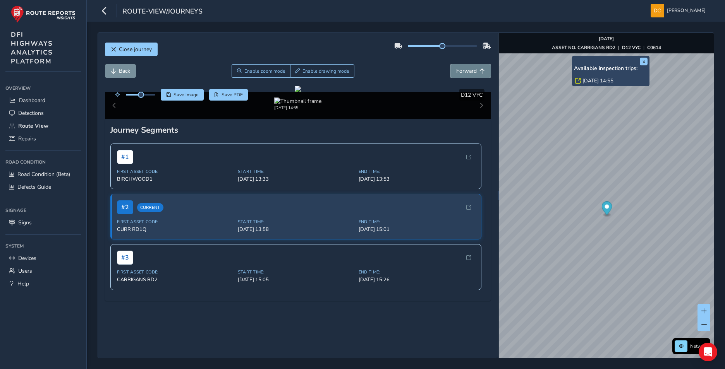
click at [460, 72] on span "Forward" at bounding box center [466, 70] width 21 height 7
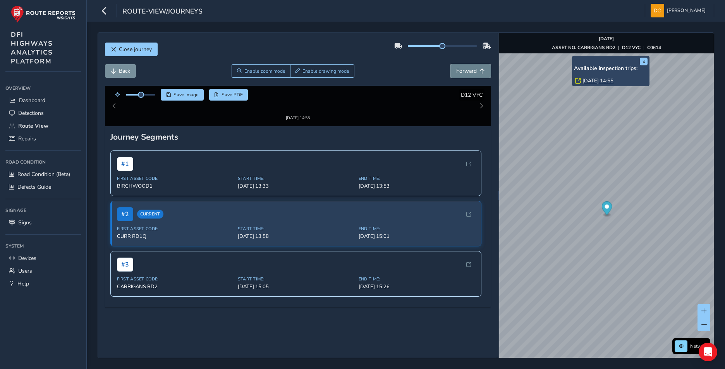
click at [460, 72] on span "Forward" at bounding box center [466, 70] width 21 height 7
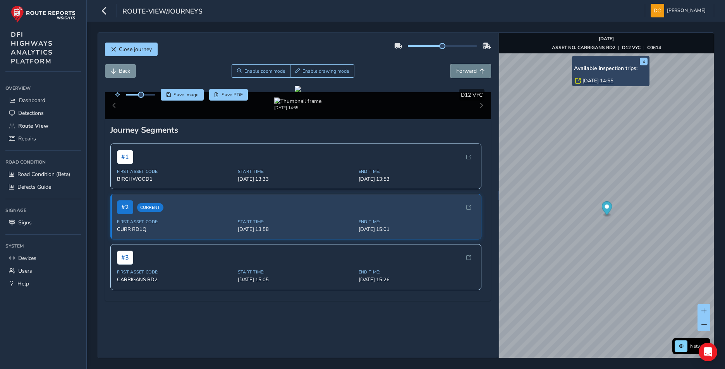
click at [460, 73] on span "Forward" at bounding box center [466, 70] width 21 height 7
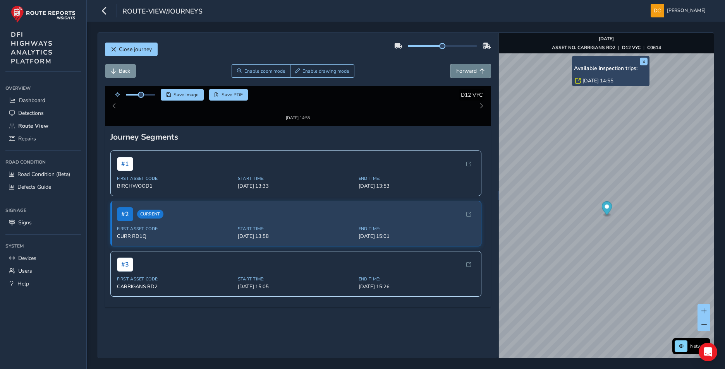
click at [460, 73] on span "Forward" at bounding box center [466, 70] width 21 height 7
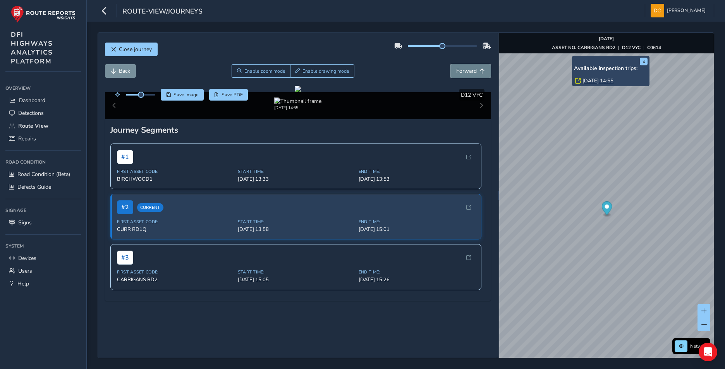
click at [460, 73] on span "Forward" at bounding box center [466, 70] width 21 height 7
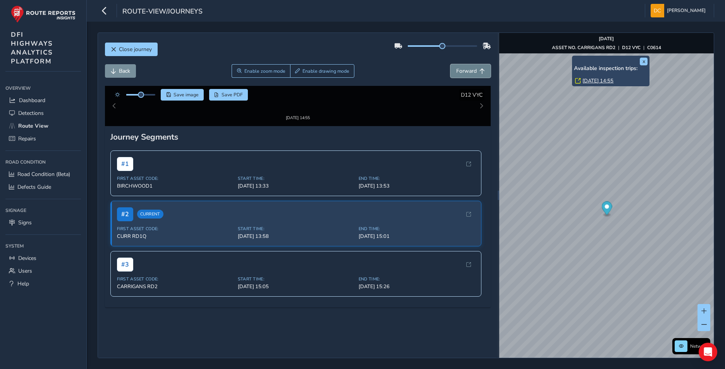
click at [460, 73] on span "Forward" at bounding box center [466, 70] width 21 height 7
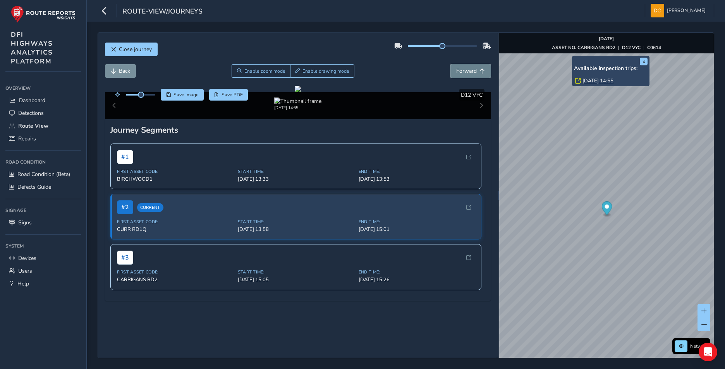
click at [460, 73] on span "Forward" at bounding box center [466, 70] width 21 height 7
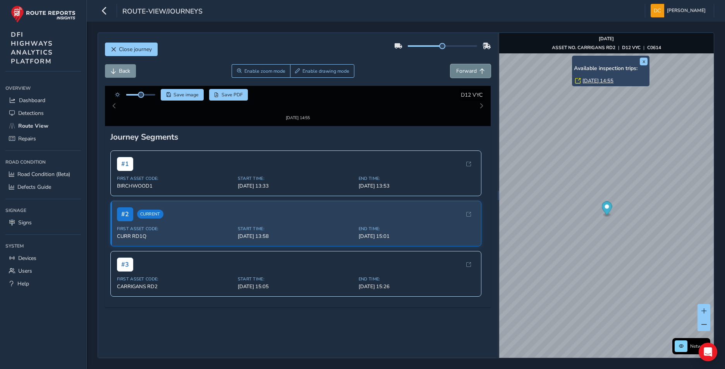
click at [460, 73] on span "Forward" at bounding box center [466, 70] width 21 height 7
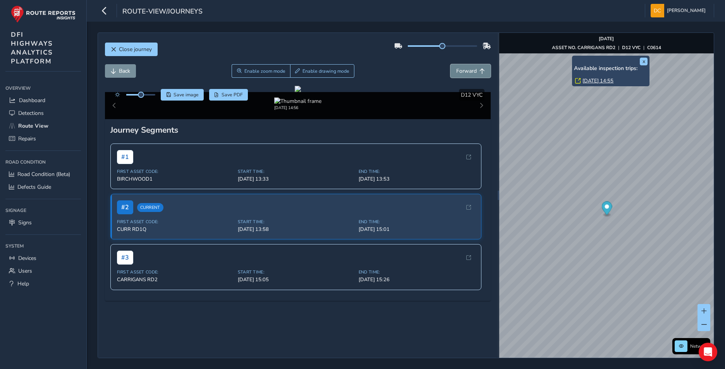
click at [460, 73] on span "Forward" at bounding box center [466, 70] width 21 height 7
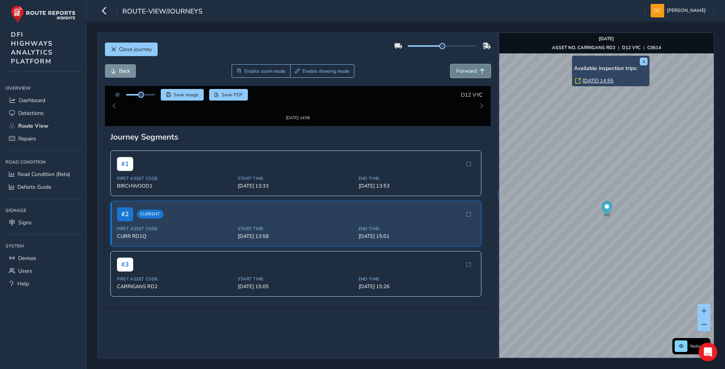
click at [460, 73] on span "Forward" at bounding box center [466, 70] width 21 height 7
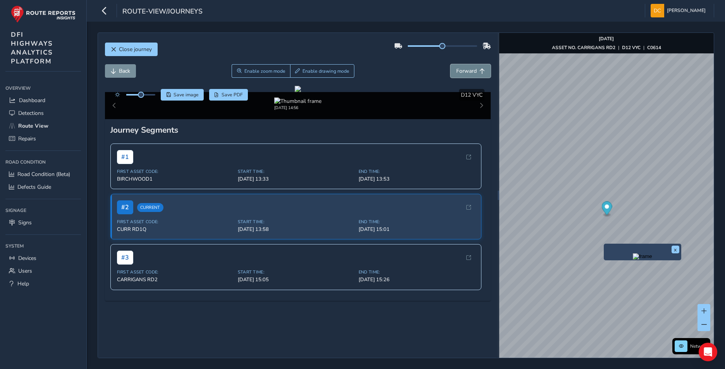
click at [456, 70] on span "Forward" at bounding box center [466, 70] width 21 height 7
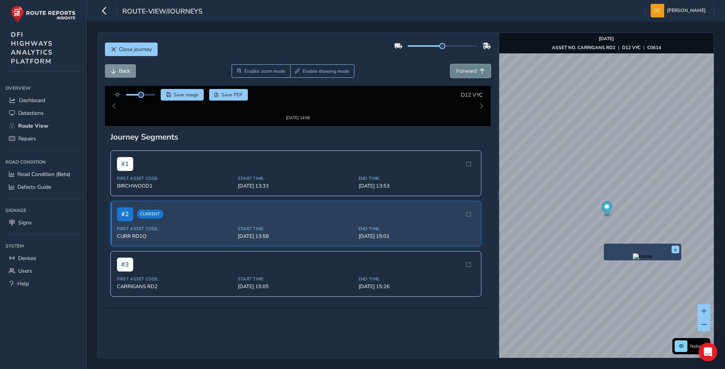
click at [456, 70] on span "Forward" at bounding box center [466, 70] width 21 height 7
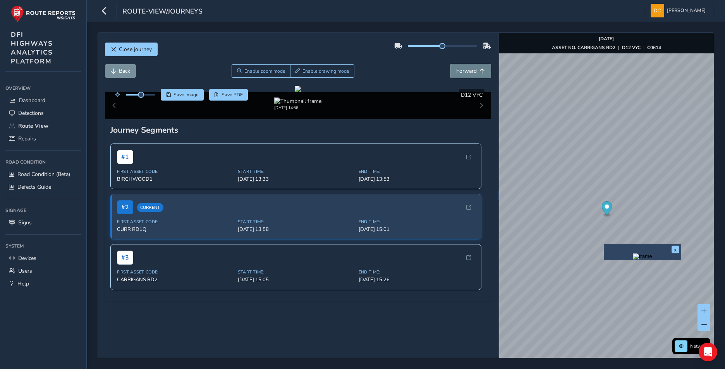
click at [456, 70] on span "Forward" at bounding box center [466, 70] width 21 height 7
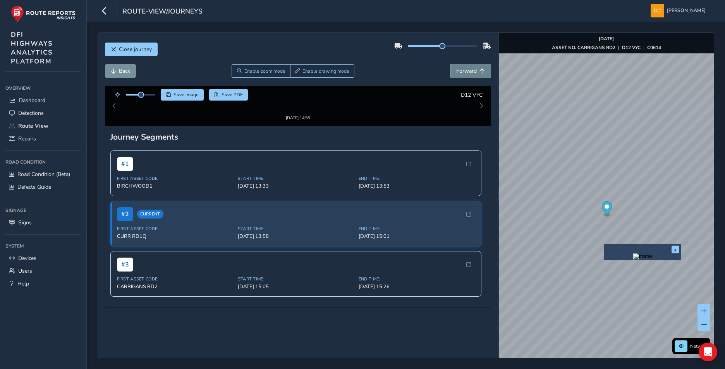
click at [456, 70] on span "Forward" at bounding box center [466, 70] width 21 height 7
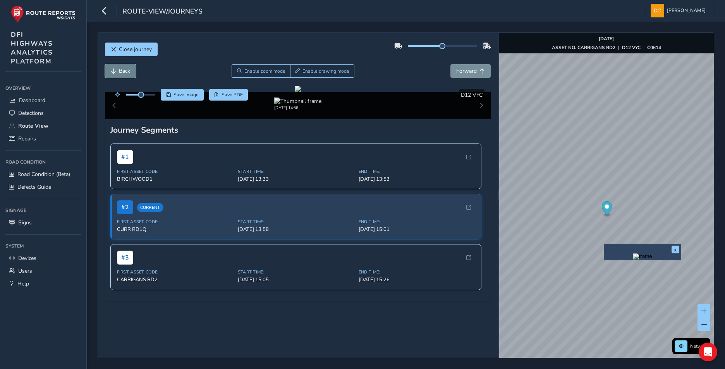
click at [126, 76] on button "Back" at bounding box center [120, 71] width 31 height 14
click at [462, 70] on span "Forward" at bounding box center [466, 70] width 21 height 7
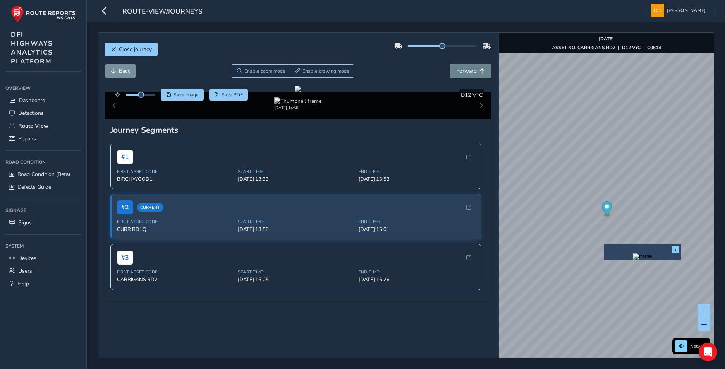
click at [463, 70] on span "Forward" at bounding box center [466, 70] width 21 height 7
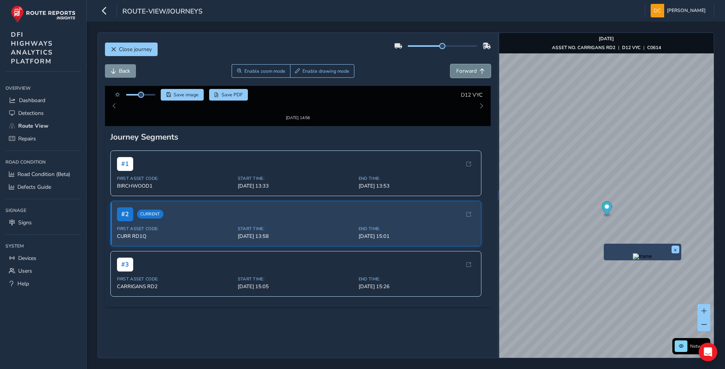
click at [463, 70] on span "Forward" at bounding box center [466, 70] width 21 height 7
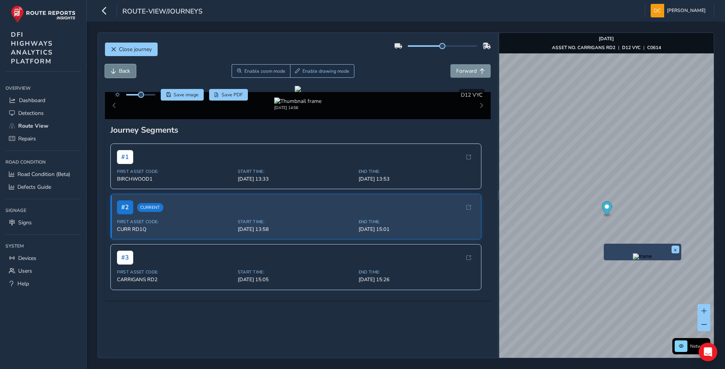
click at [131, 74] on button "Back" at bounding box center [120, 71] width 31 height 14
click at [472, 71] on button "Forward" at bounding box center [470, 71] width 40 height 14
click at [463, 71] on span "Forward" at bounding box center [466, 70] width 21 height 7
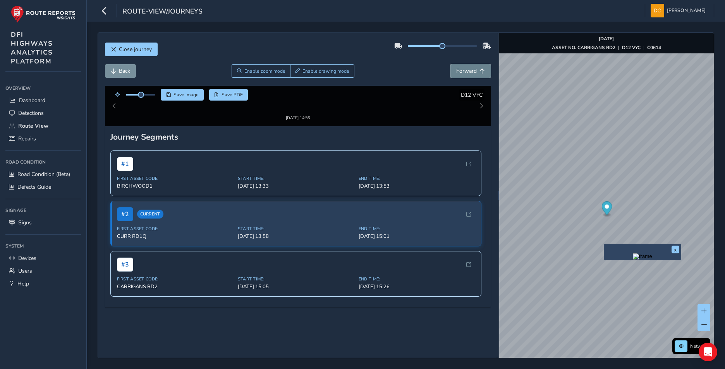
click at [463, 71] on span "Forward" at bounding box center [466, 70] width 21 height 7
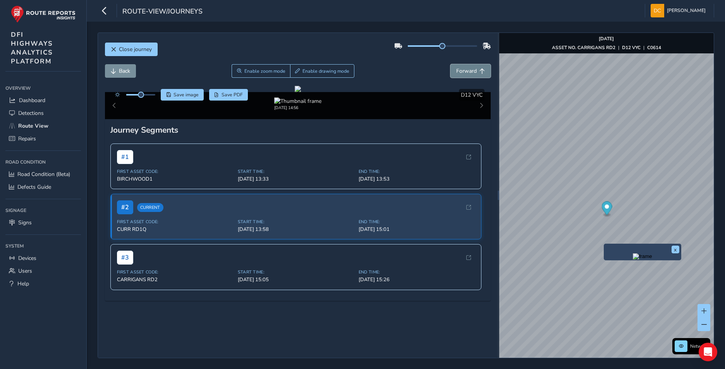
click at [463, 71] on span "Forward" at bounding box center [466, 70] width 21 height 7
